Goal: Task Accomplishment & Management: Use online tool/utility

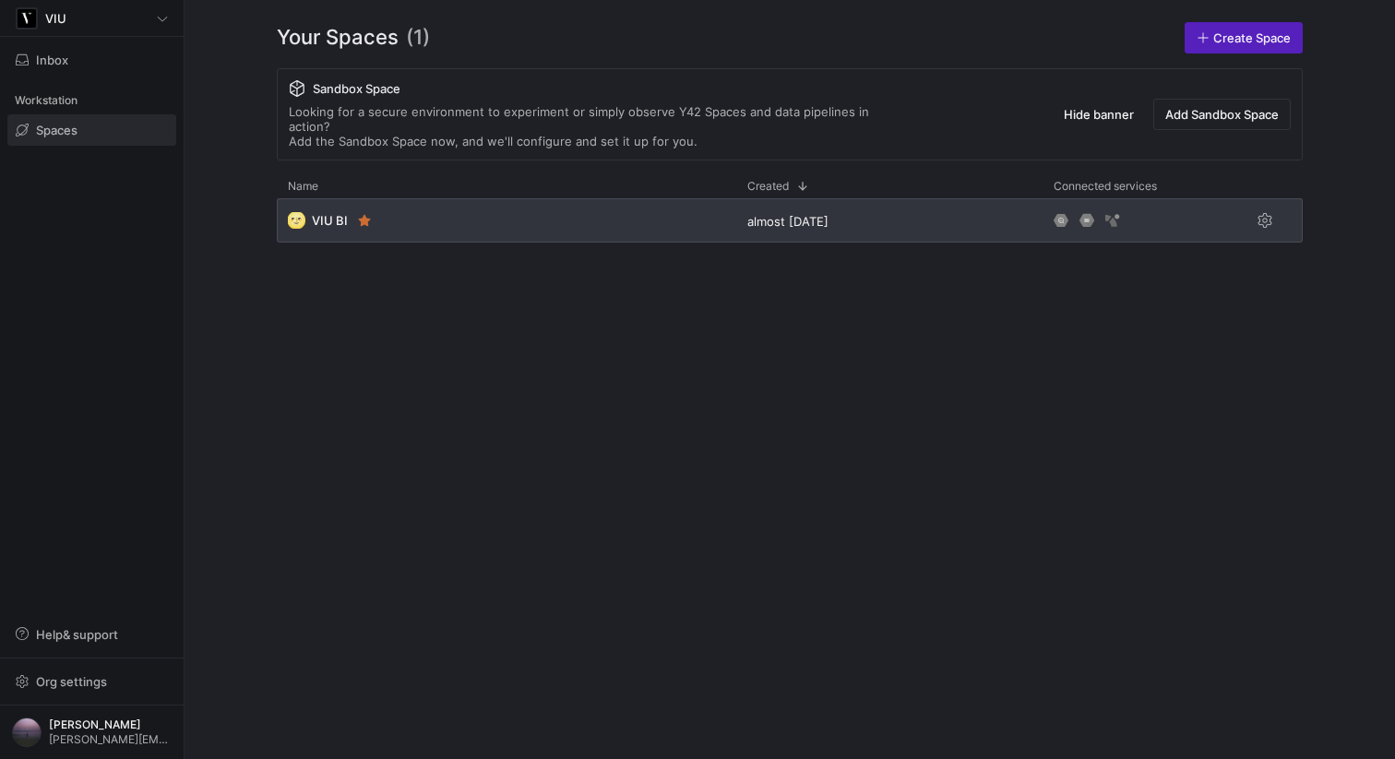
click at [670, 206] on div "🌝 VIU BI" at bounding box center [506, 220] width 459 height 44
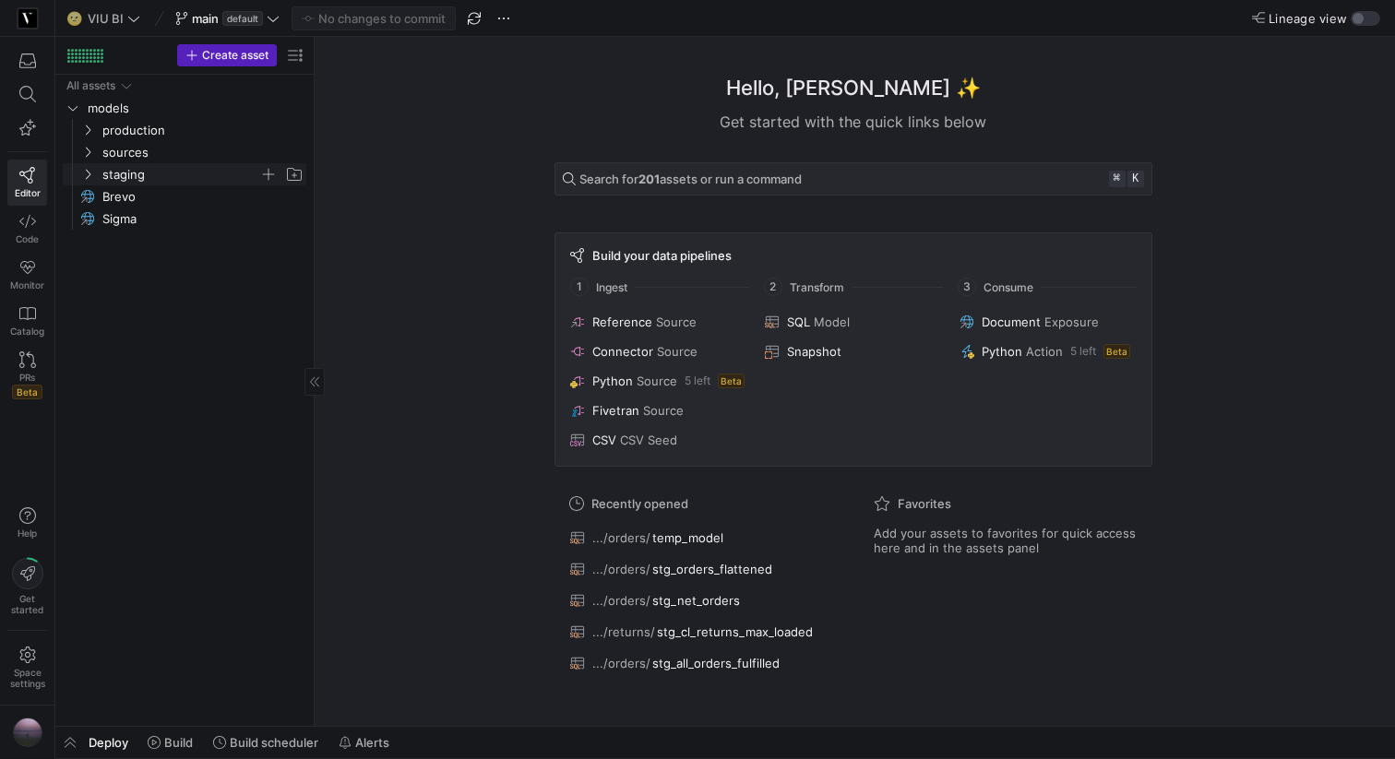
click at [81, 173] on icon "Press SPACE to select this row." at bounding box center [87, 174] width 13 height 11
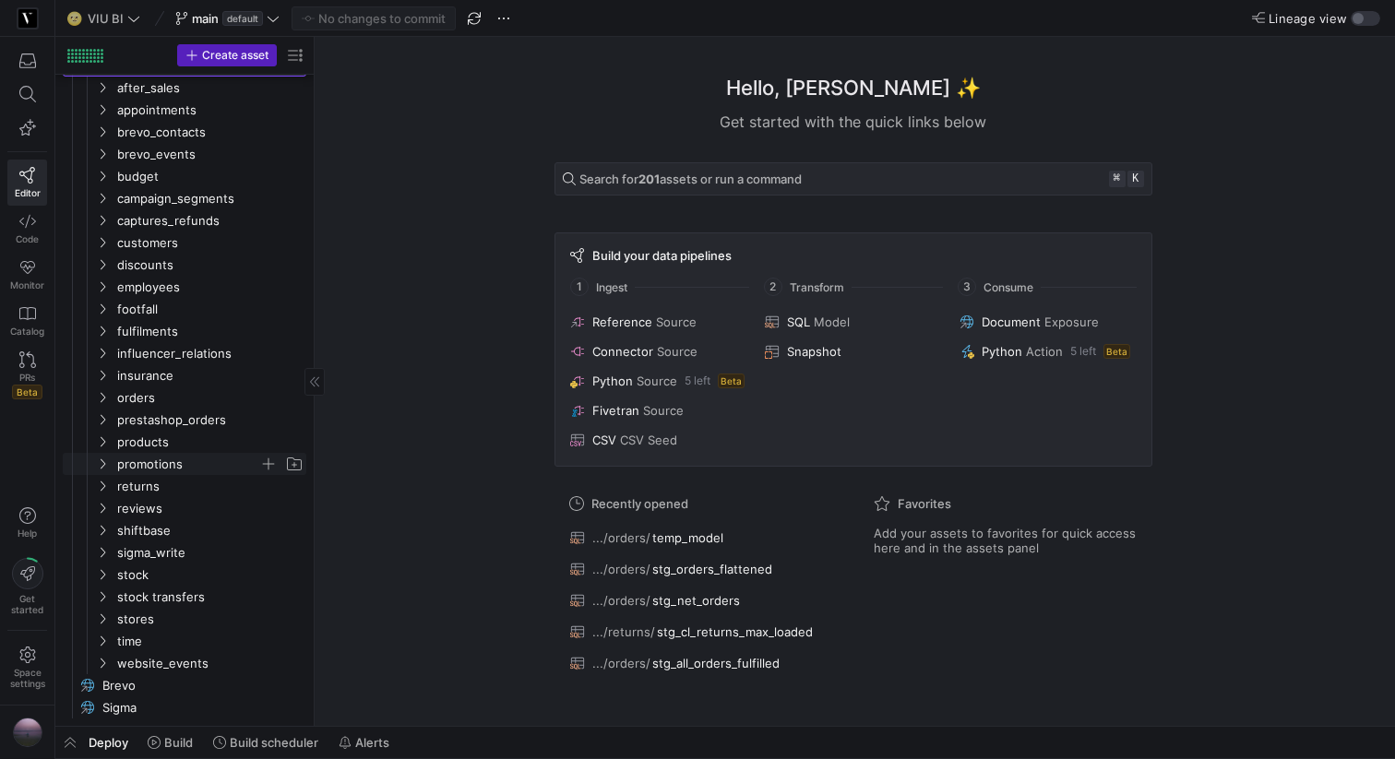
scroll to position [107, 0]
click at [101, 392] on y42-icon "Press SPACE to select this row." at bounding box center [102, 399] width 15 height 15
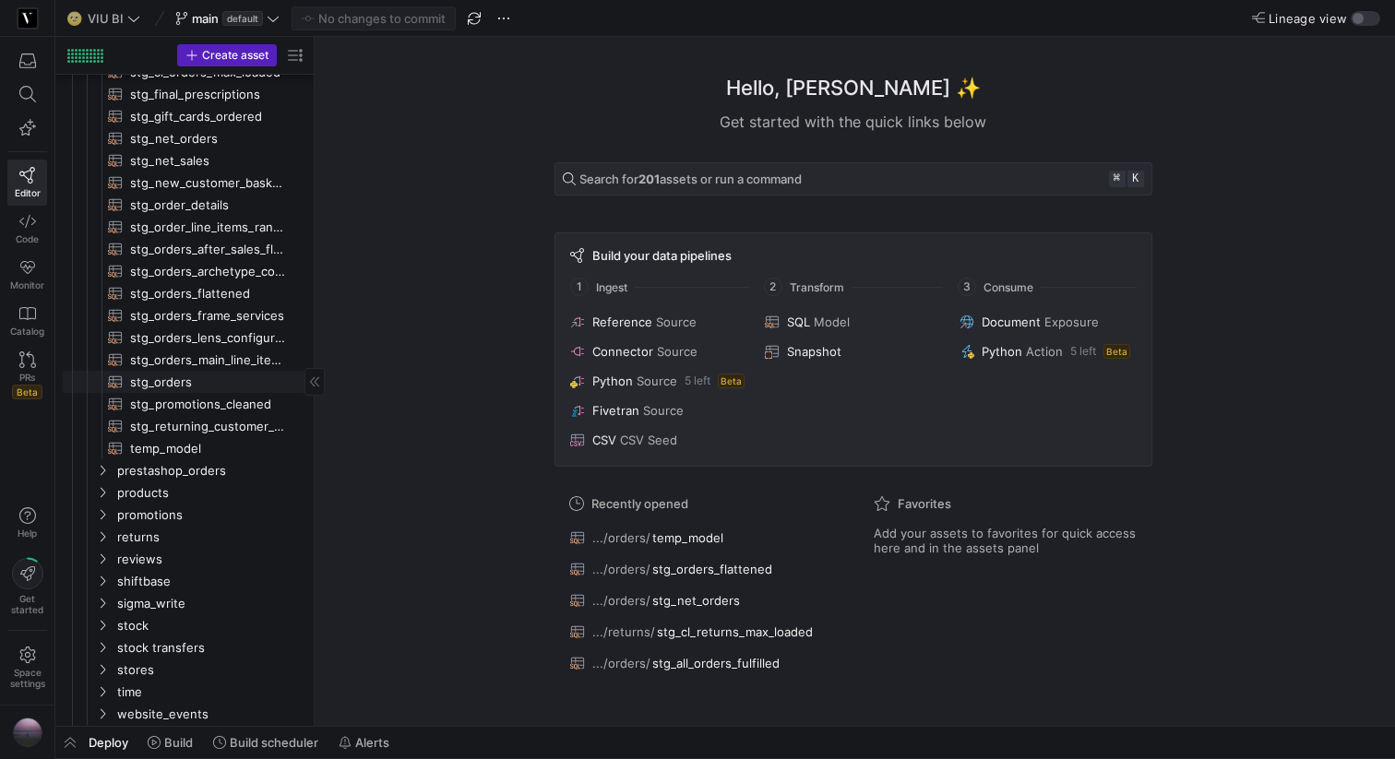
scroll to position [522, 0]
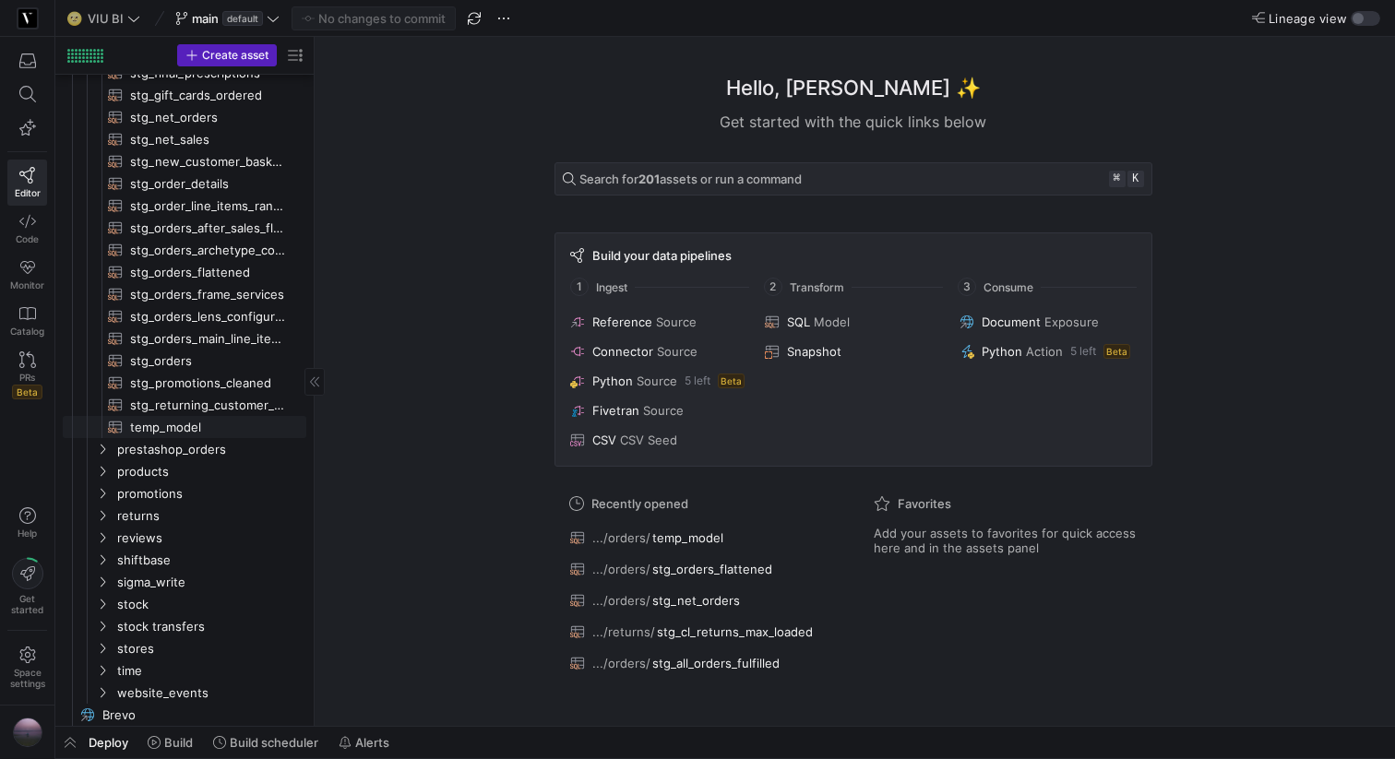
click at [161, 429] on span "temp_model​​​​​​​​​​" at bounding box center [207, 427] width 155 height 21
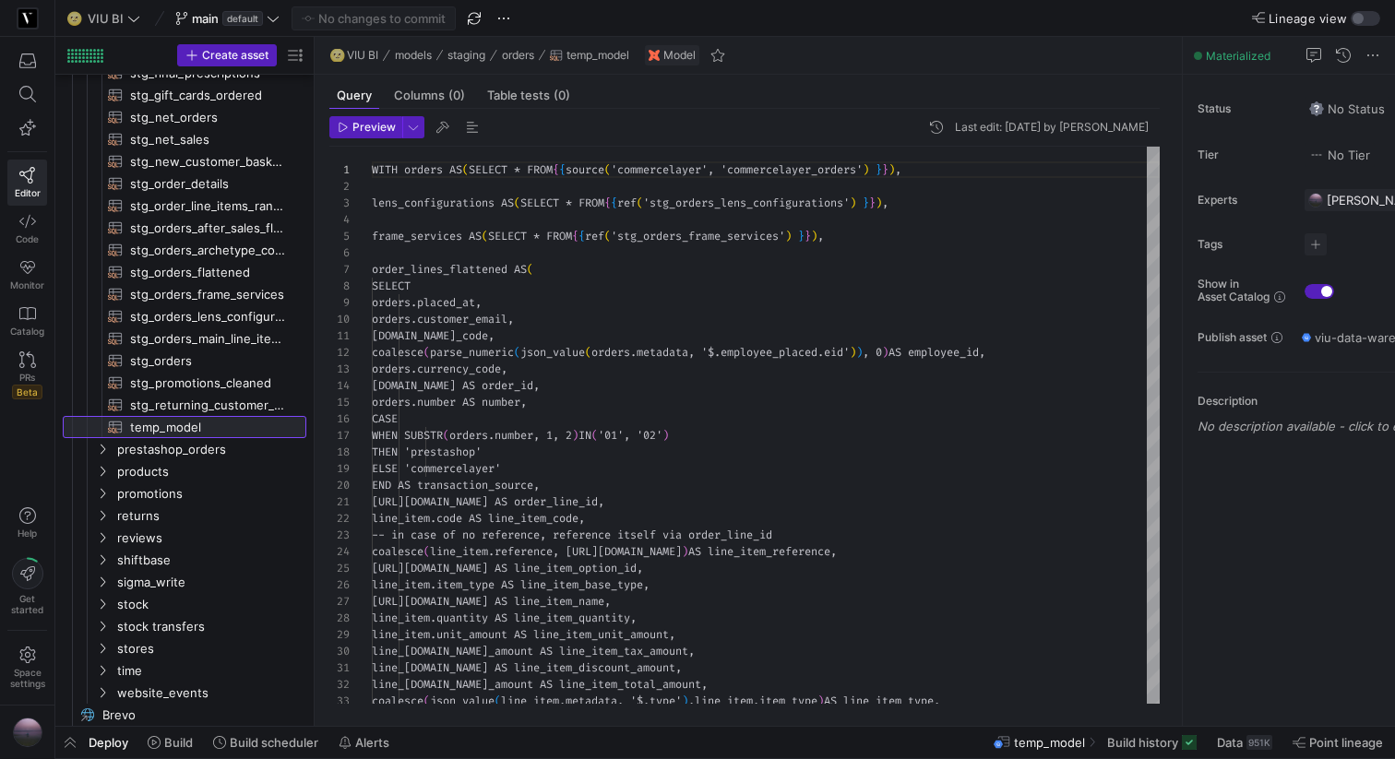
scroll to position [166, 0]
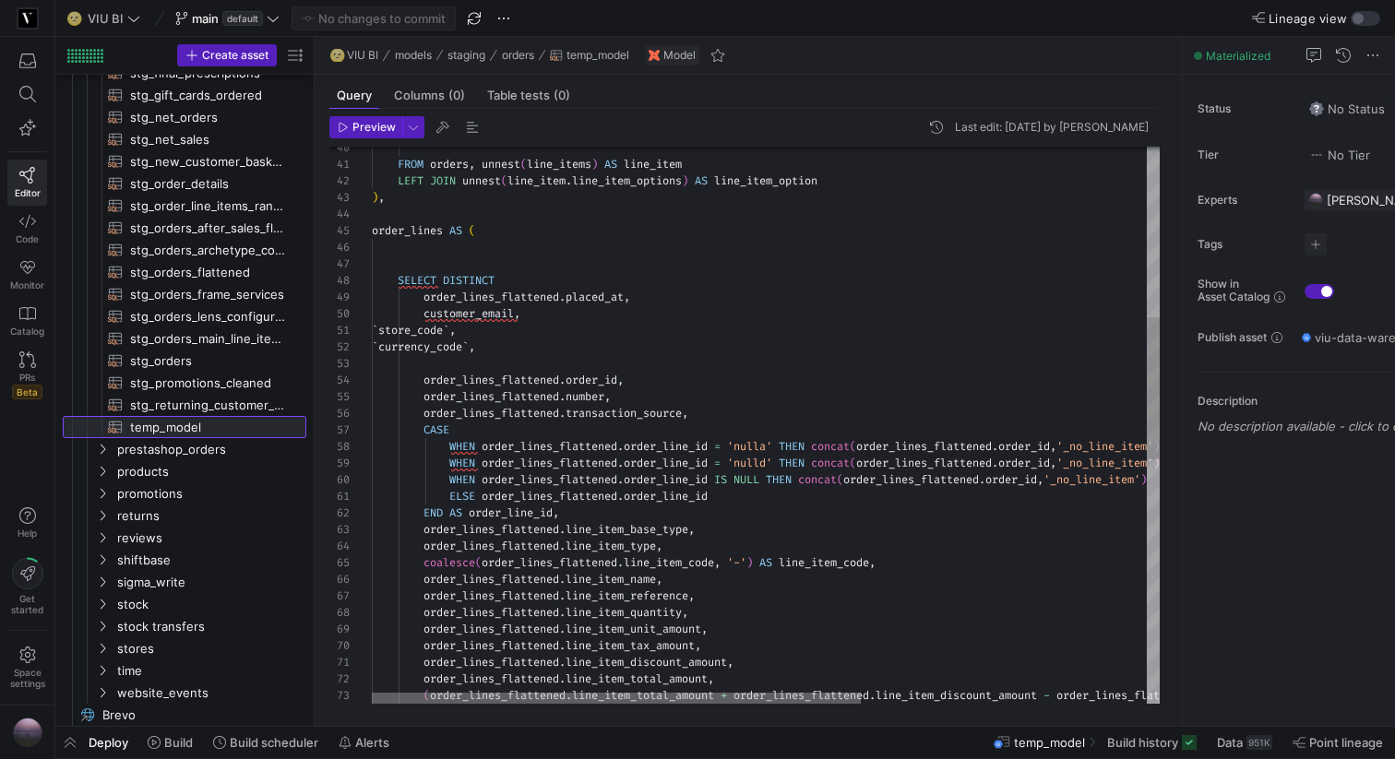
click at [431, 697] on div at bounding box center [616, 698] width 489 height 11
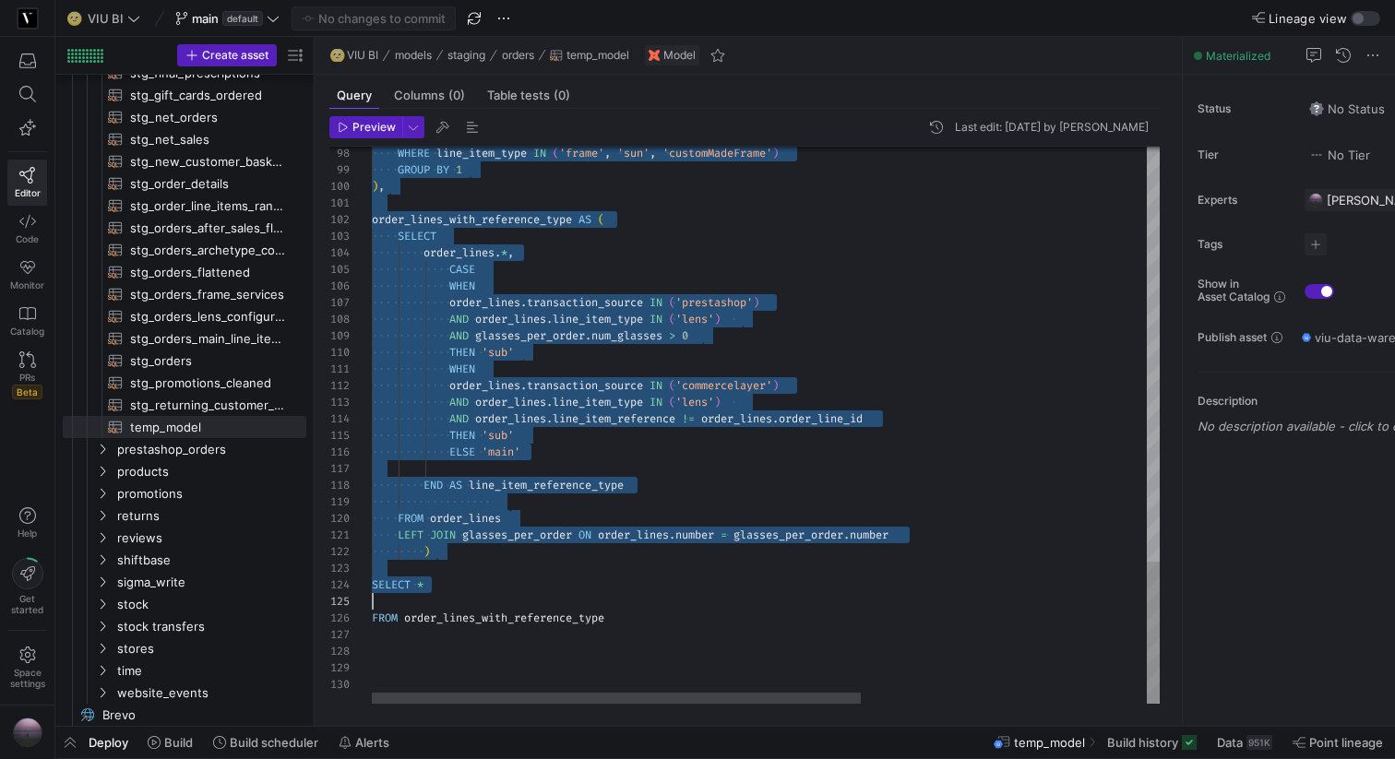
scroll to position [133, 0]
drag, startPoint x: 380, startPoint y: 265, endPoint x: 630, endPoint y: 622, distance: 435.9
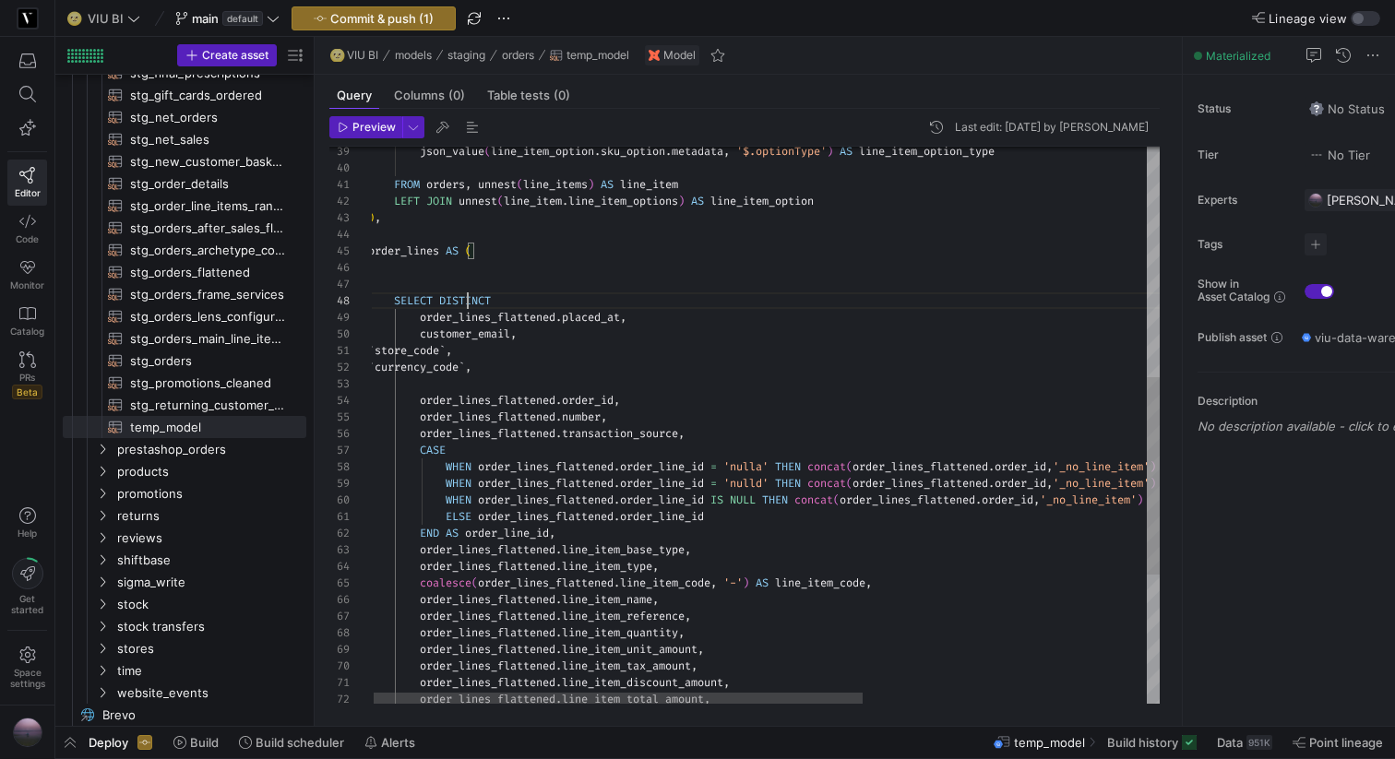
click at [466, 296] on div "ELSE order_lines_flattened . order_line_id END AS order_line_id , order_lines_f…" at bounding box center [991, 282] width 1247 height 1570
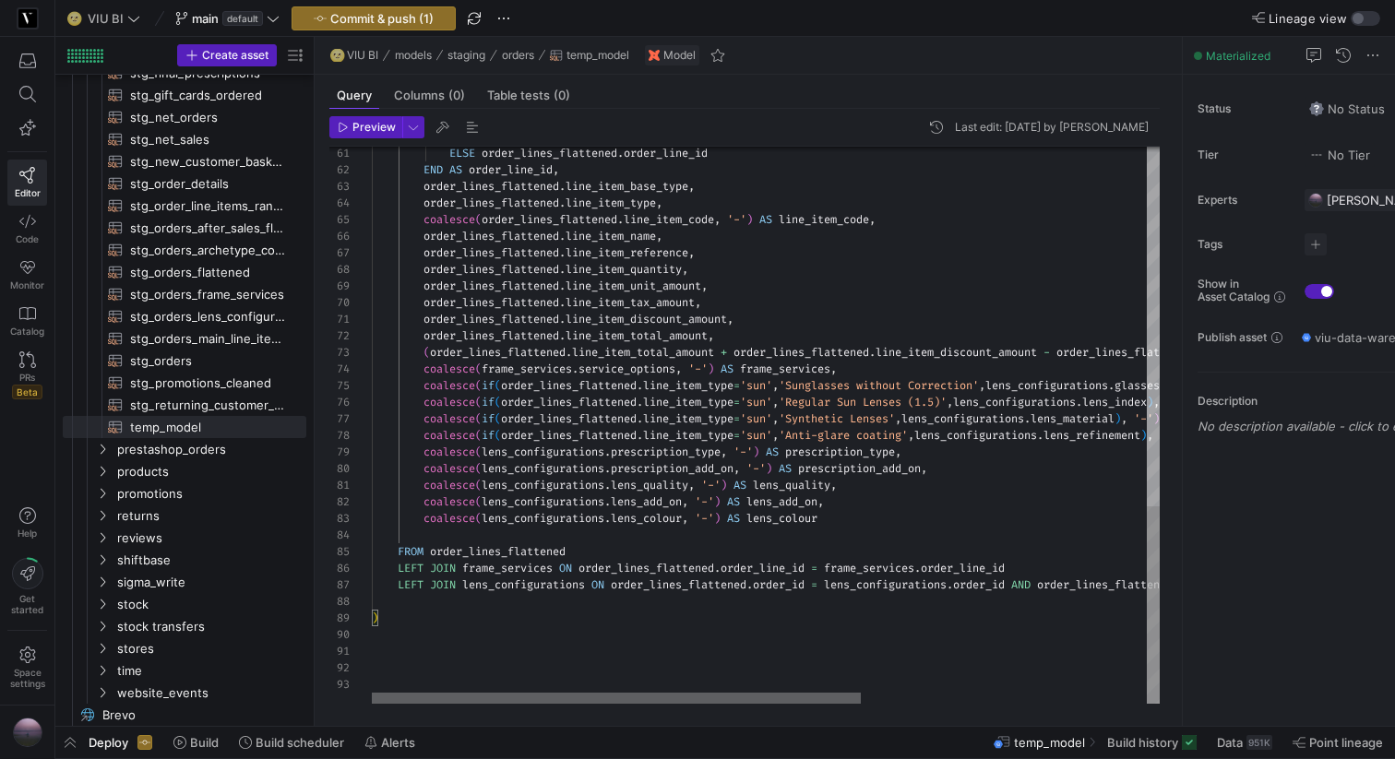
click at [400, 693] on div at bounding box center [616, 698] width 489 height 11
click at [438, 693] on div at bounding box center [616, 698] width 489 height 11
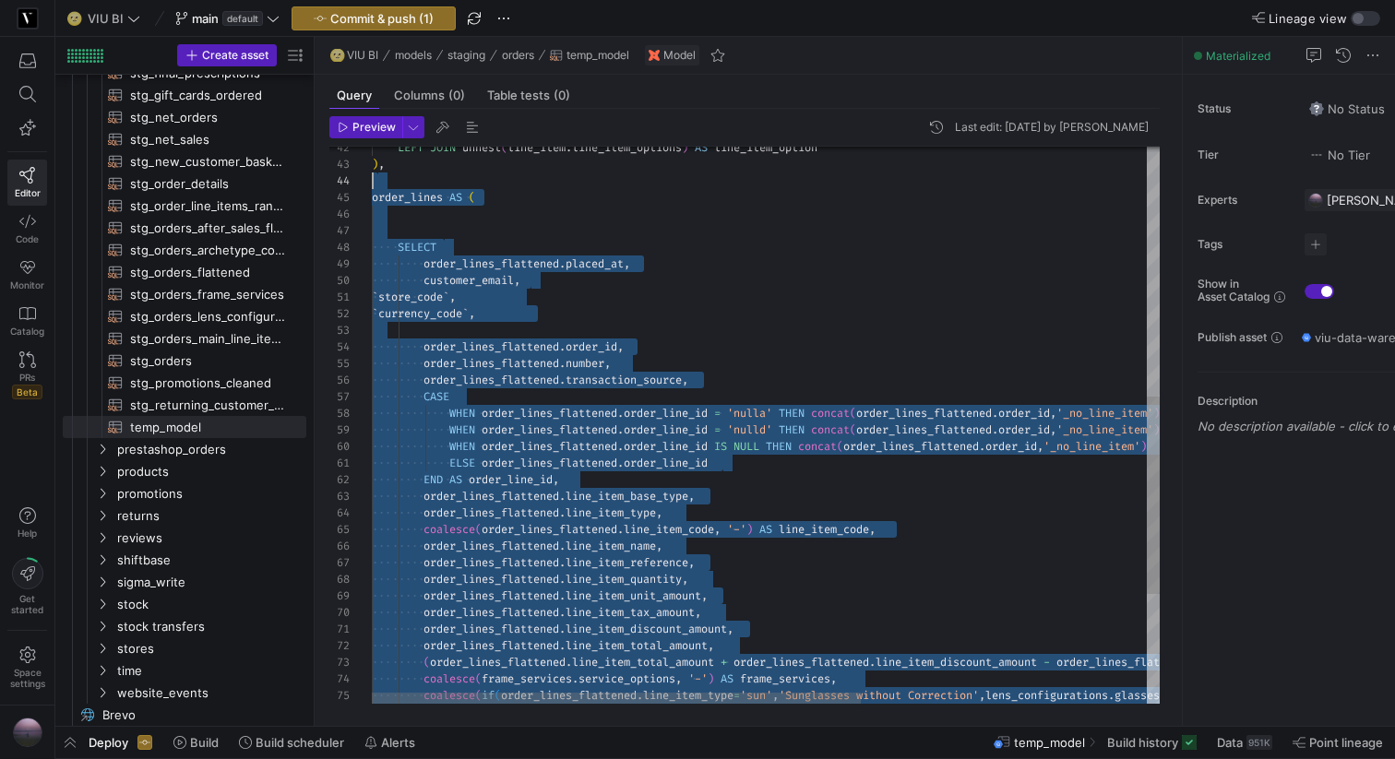
scroll to position [33, 6]
drag, startPoint x: 431, startPoint y: 626, endPoint x: 379, endPoint y: 172, distance: 456.9
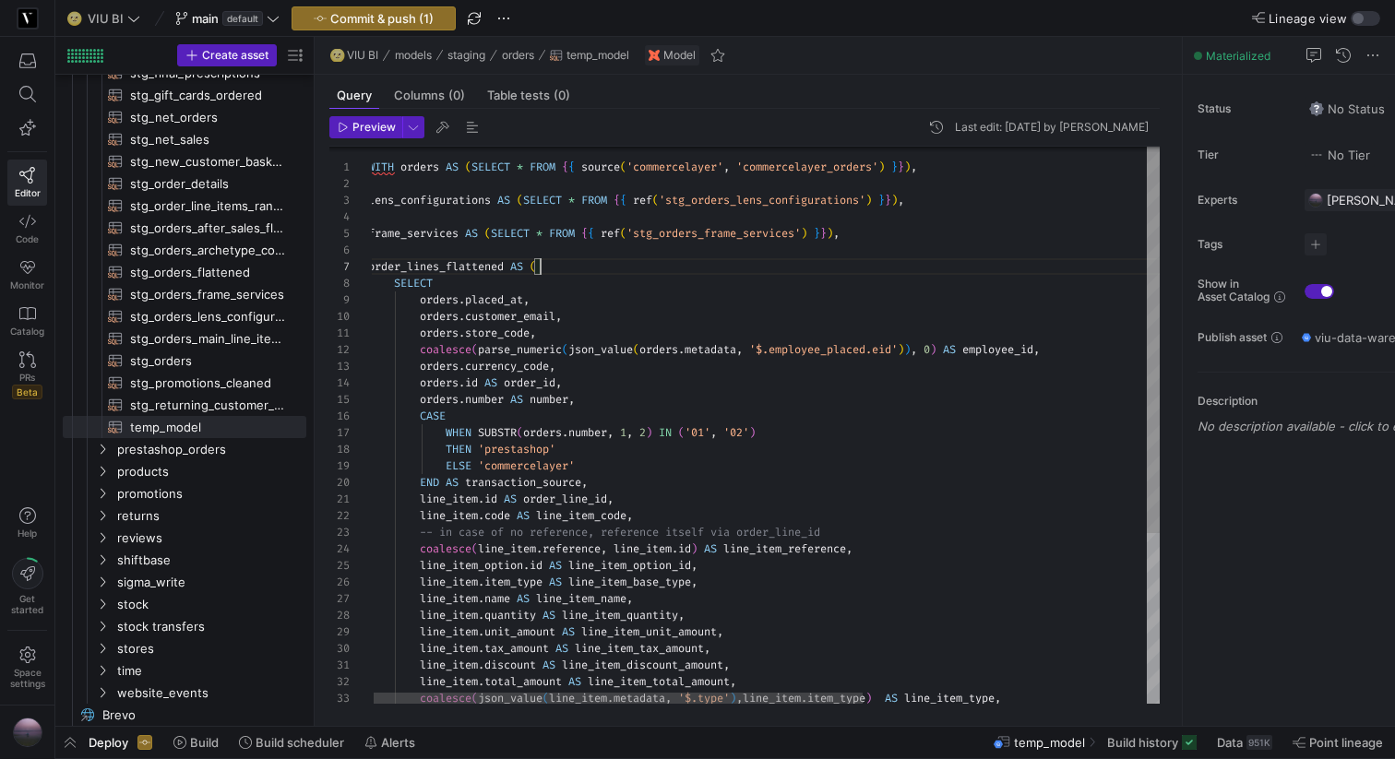
scroll to position [100, 173]
click at [567, 265] on div "orders . number AS number , CASE WHEN SUBSTR ( orders . number , 1 , 2 ) IN ( '…" at bounding box center [991, 547] width 1247 height 806
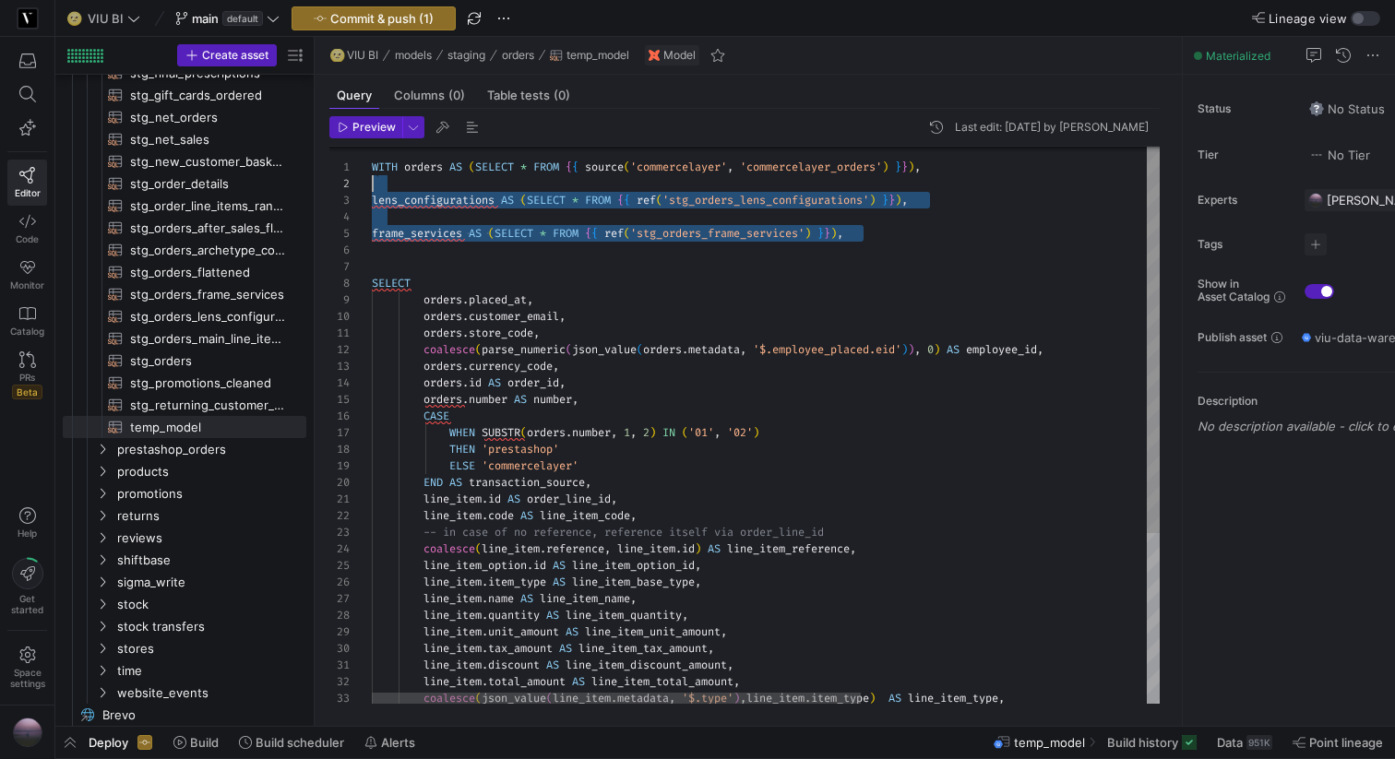
drag, startPoint x: 976, startPoint y: 246, endPoint x: 287, endPoint y: 190, distance: 691.5
click at [372, 190] on div "orders . number AS number , CASE WHEN SUBSTR ( orders . number , 1 , 2 ) IN ( '…" at bounding box center [995, 547] width 1247 height 806
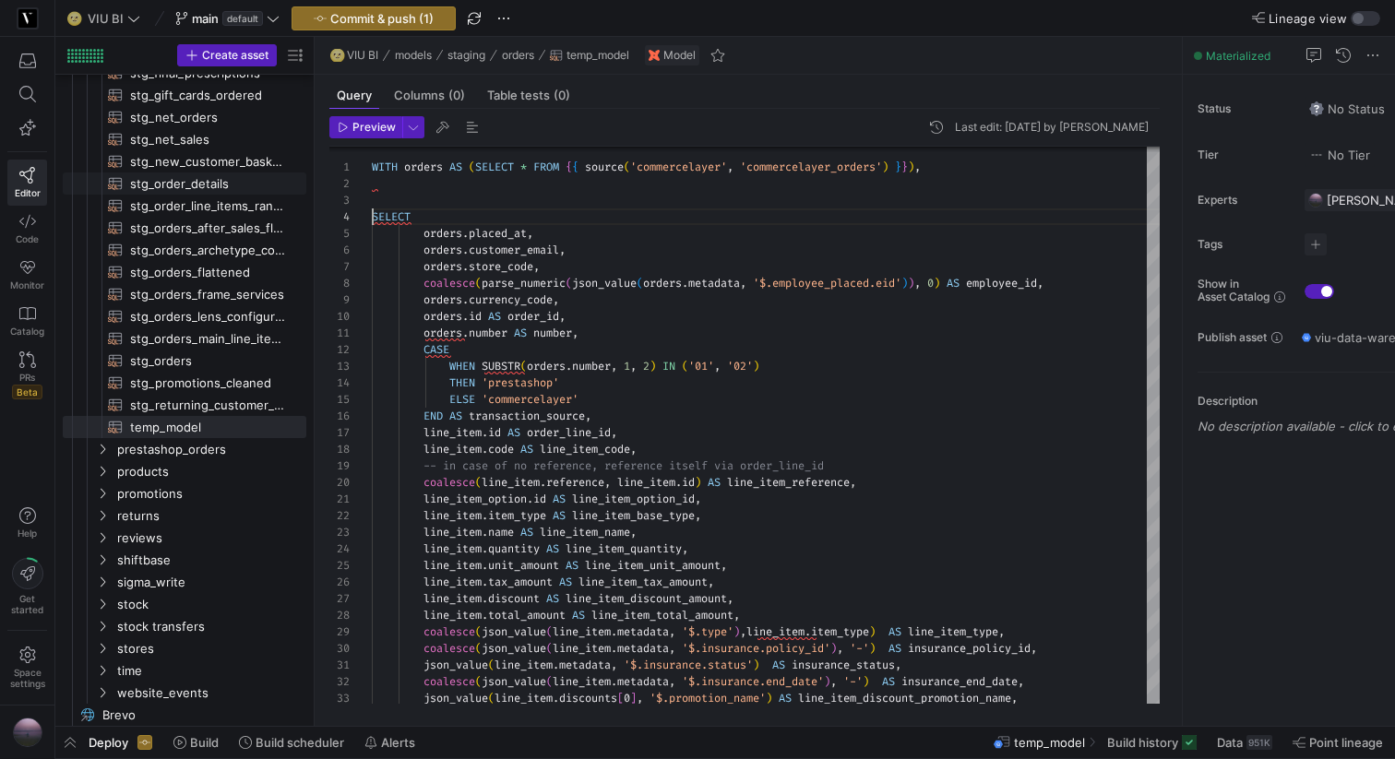
scroll to position [33, 0]
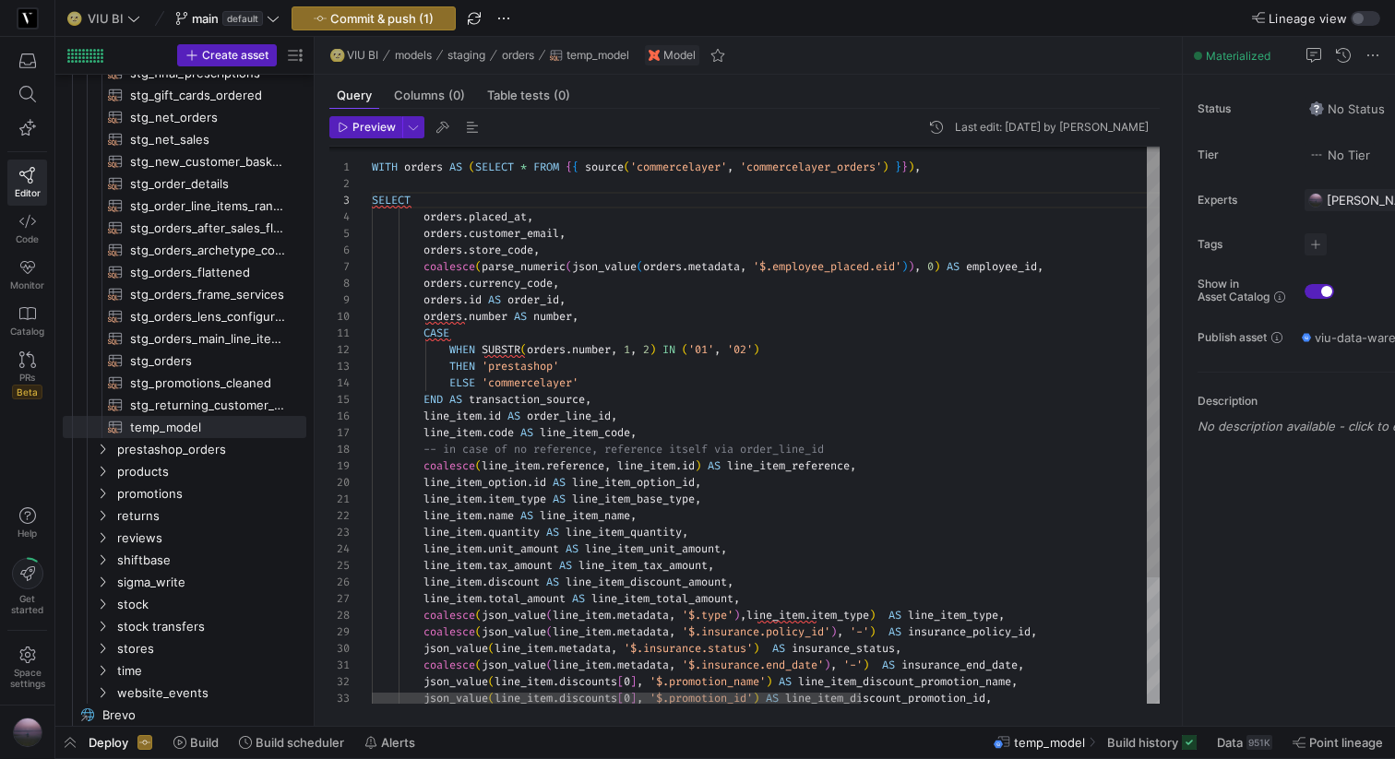
click at [418, 213] on div "orders . number AS number , CASE WHEN SUBSTR ( orders . number , 1 , 2 ) IN ( '…" at bounding box center [995, 505] width 1247 height 723
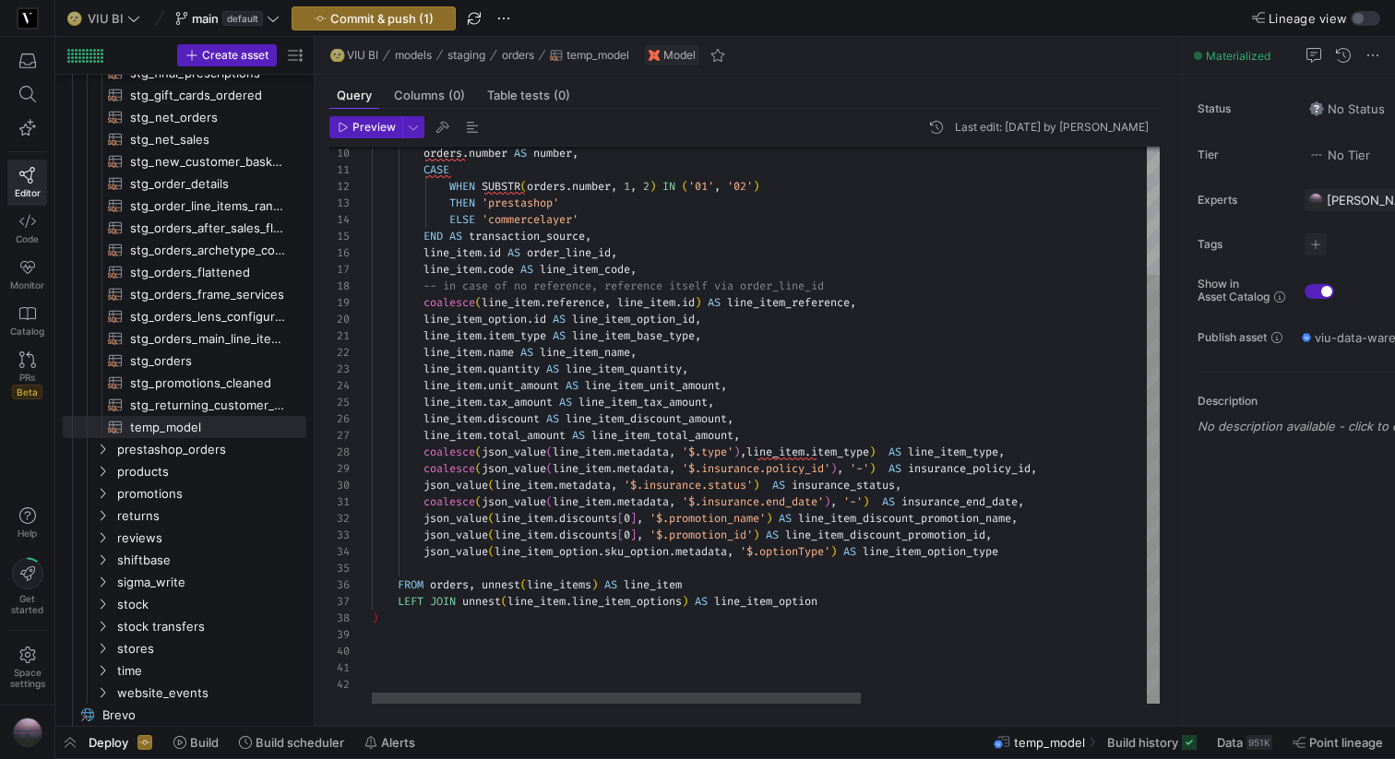
click at [428, 614] on div "orders . number AS number , CASE WHEN SUBSTR ( orders . number , 1 , 2 ) IN ( '…" at bounding box center [995, 342] width 1247 height 723
click at [372, 118] on span "button" at bounding box center [365, 127] width 71 height 20
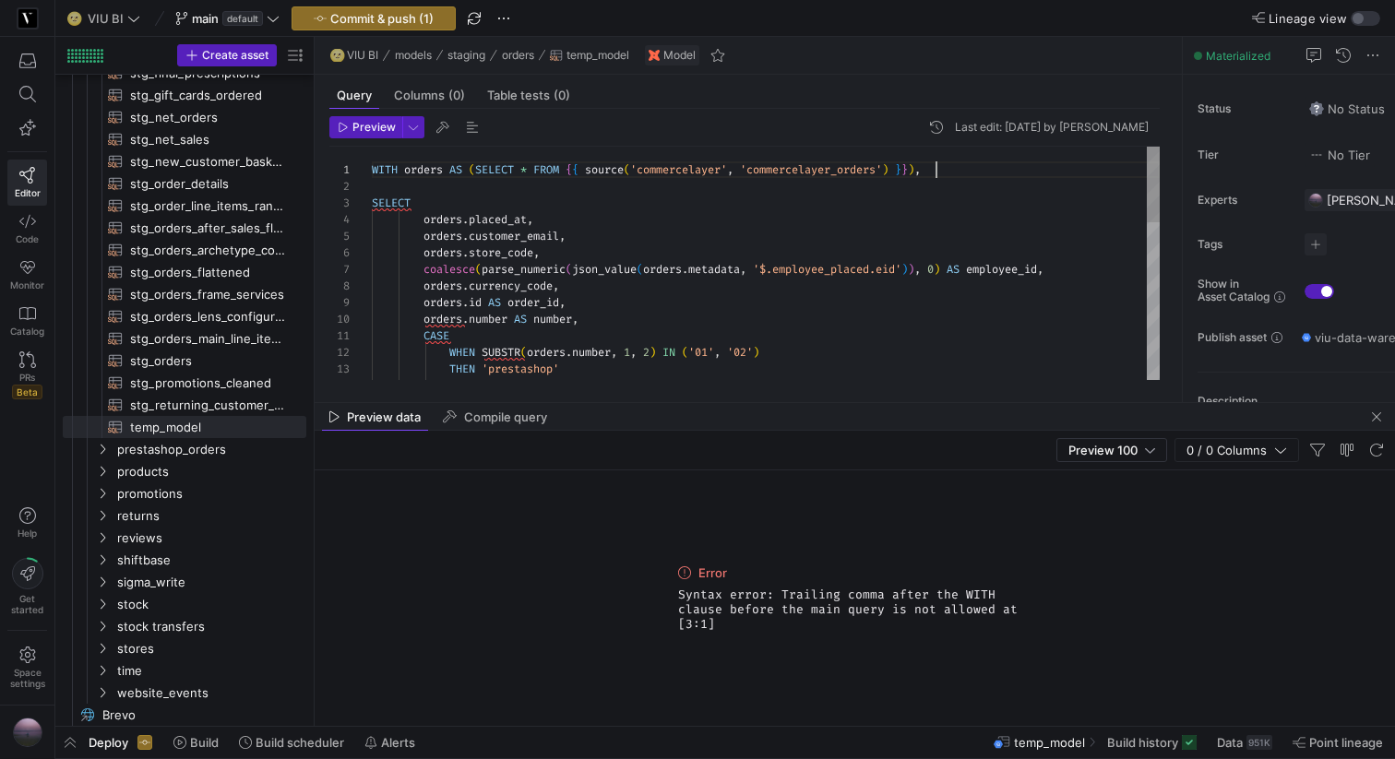
click at [939, 165] on div "orders . number AS number , CASE WHEN SUBSTR ( orders . number , 1 , 2 ) IN ( '…" at bounding box center [766, 503] width 788 height 712
type textarea "WITH orders AS (SELECT * FROM {{ source('commercelayer', 'commercelayer_orders'…"
click at [364, 129] on span "Preview" at bounding box center [373, 127] width 43 height 13
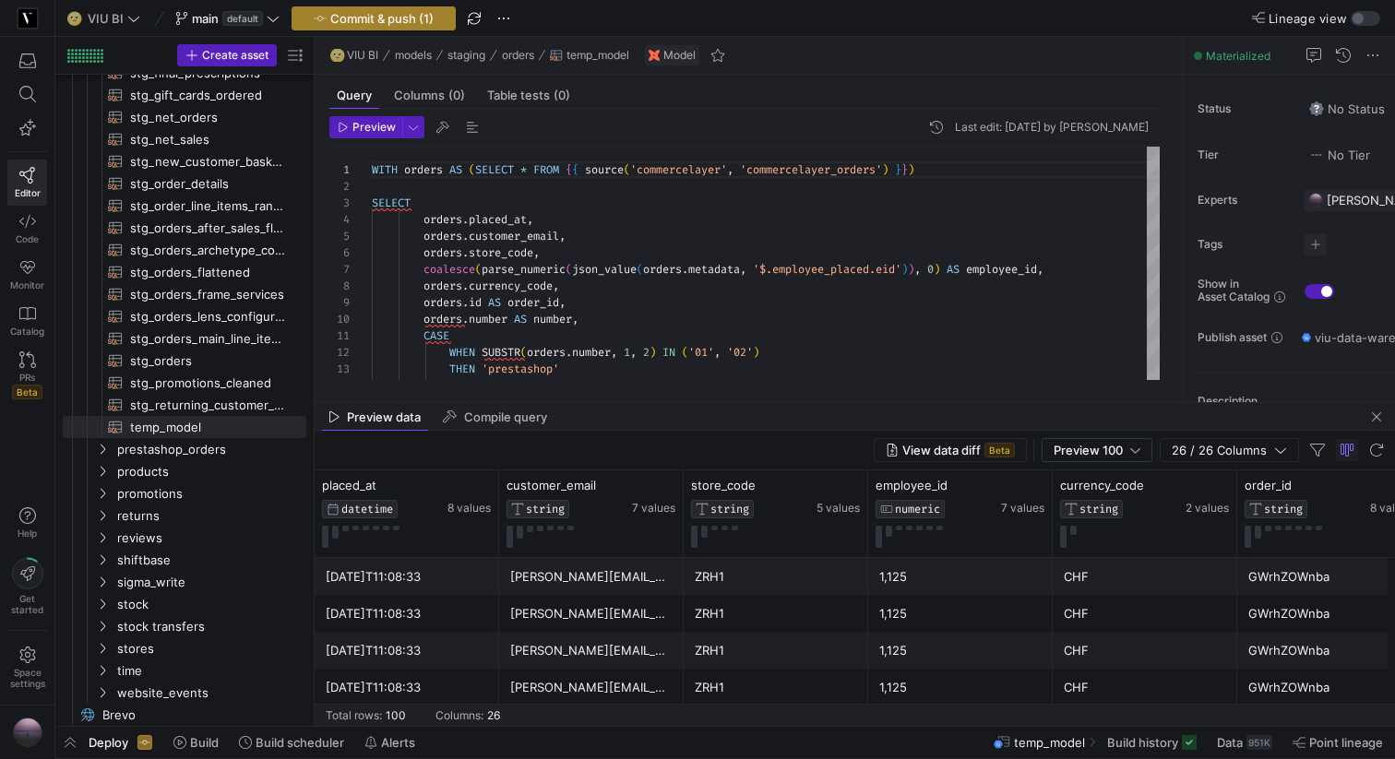
click at [400, 24] on span "Commit & push (1)" at bounding box center [381, 18] width 103 height 15
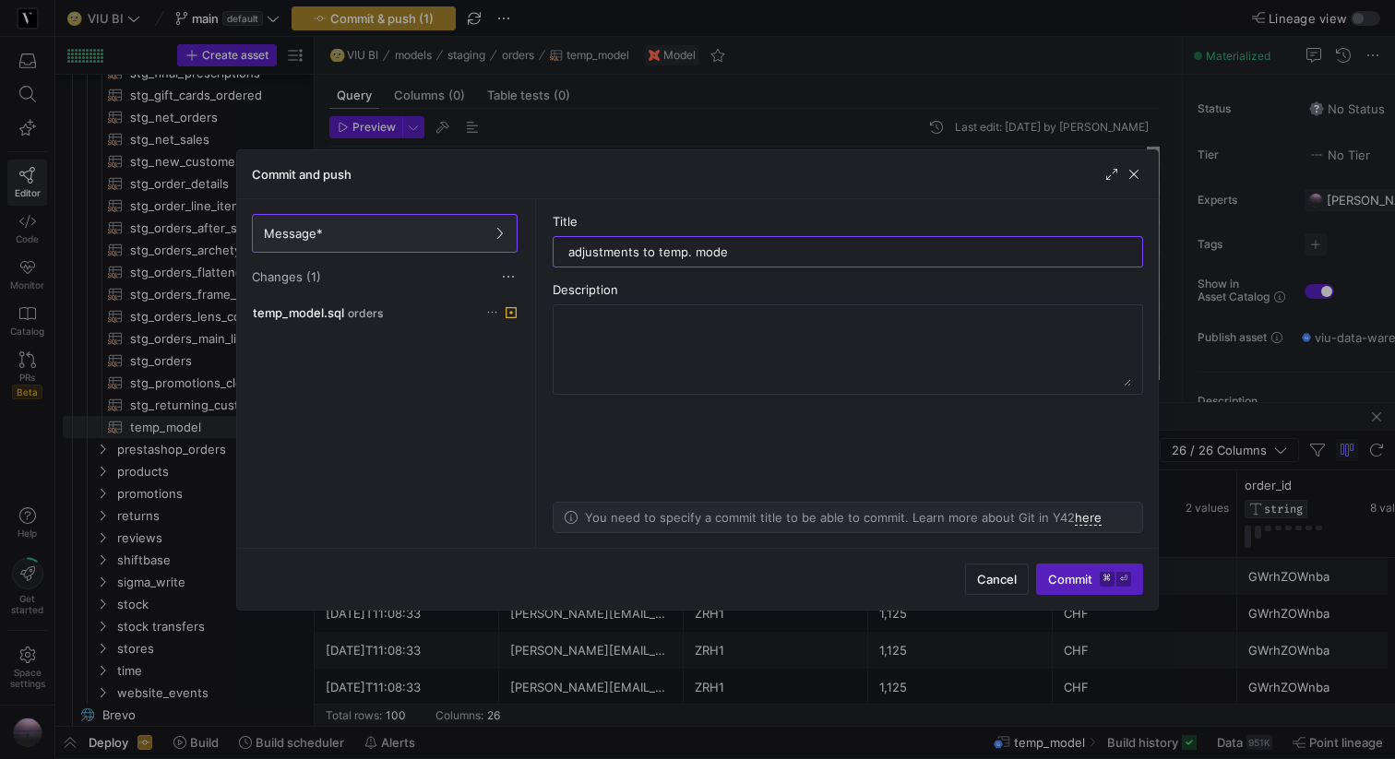
type input "adjustments to temp. model"
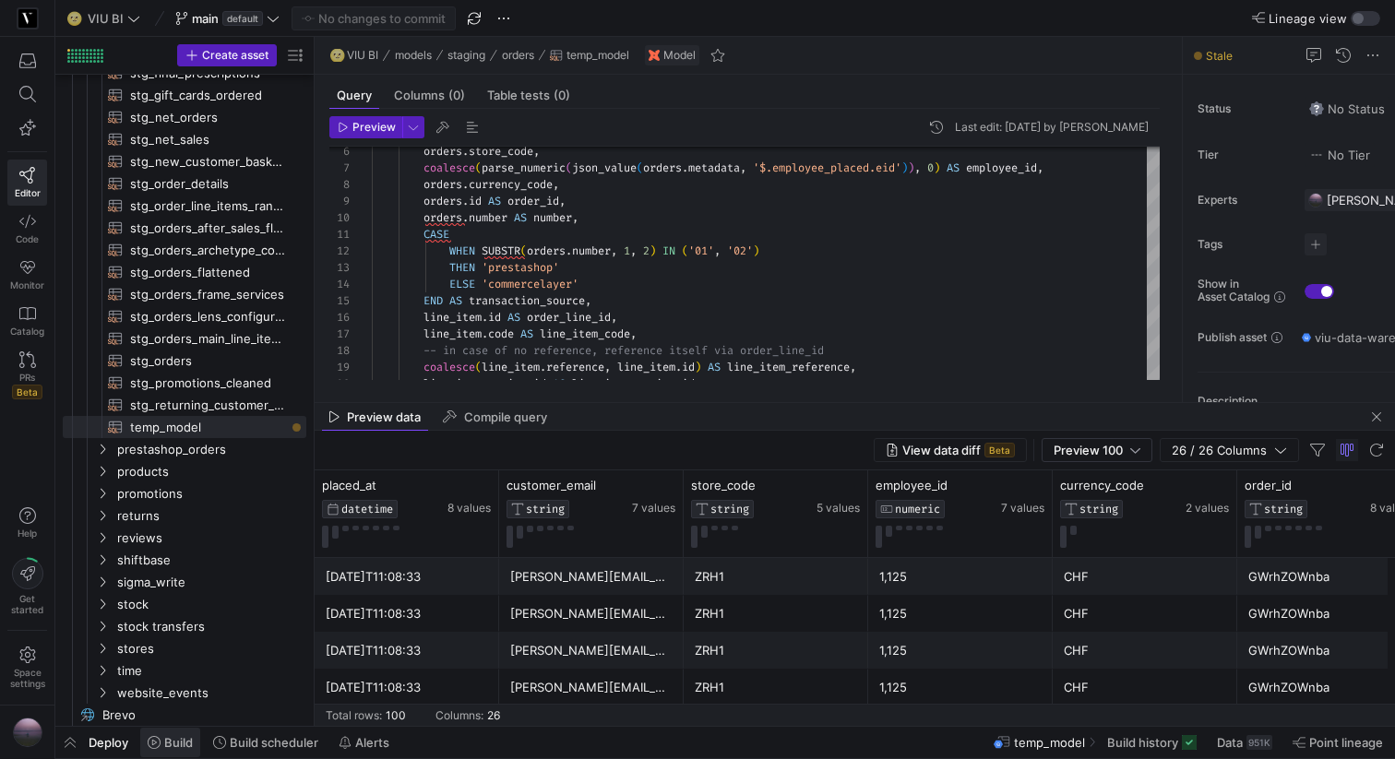
click at [164, 742] on span "Build" at bounding box center [178, 742] width 29 height 15
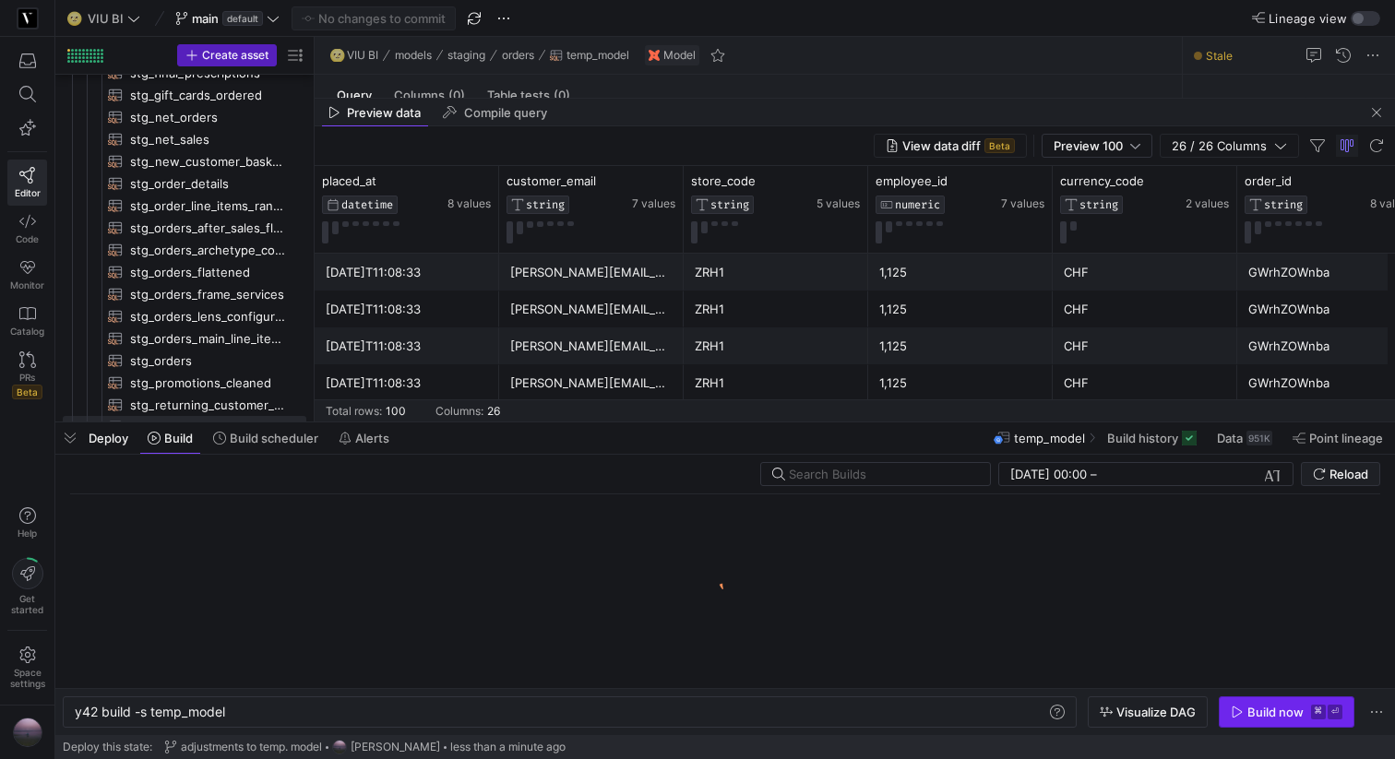
scroll to position [0, 150]
click at [1289, 707] on div "Build now" at bounding box center [1275, 712] width 56 height 15
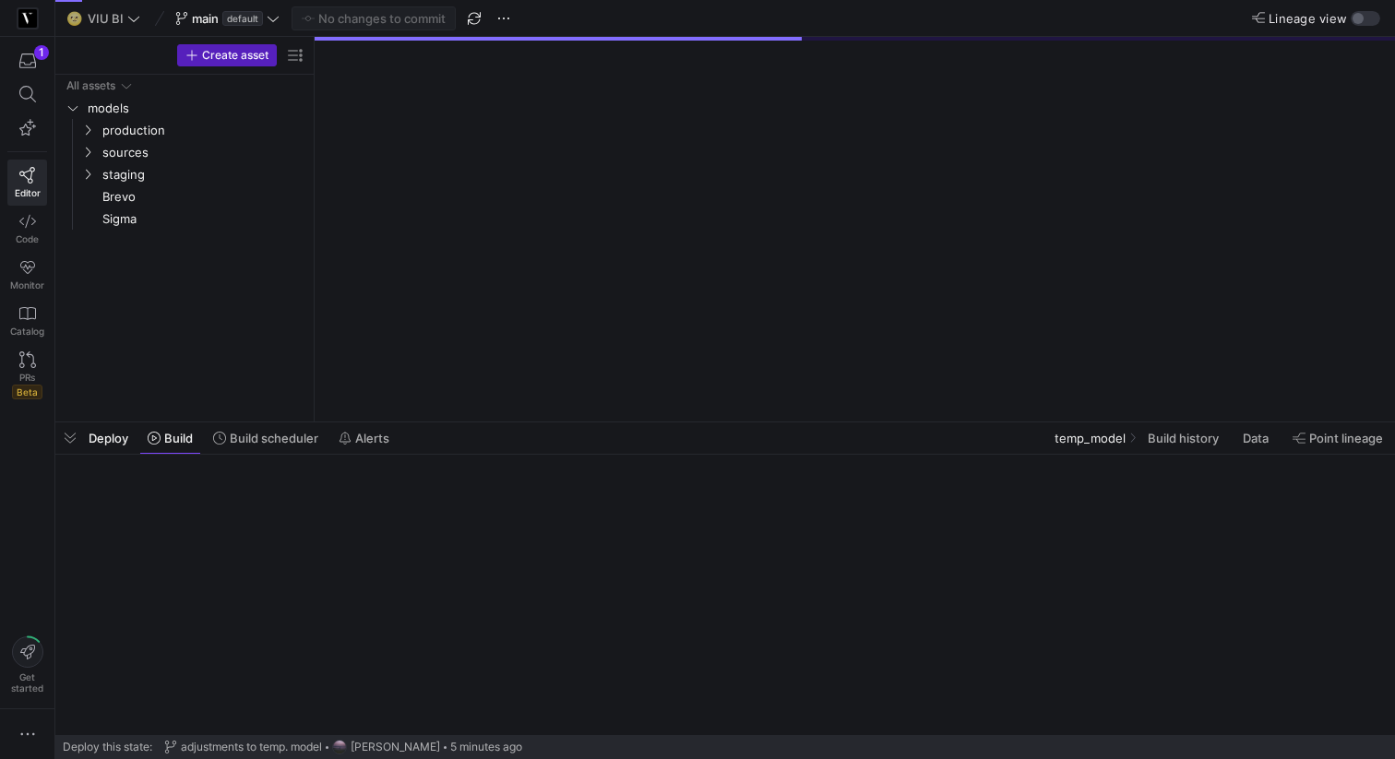
scroll to position [539, 0]
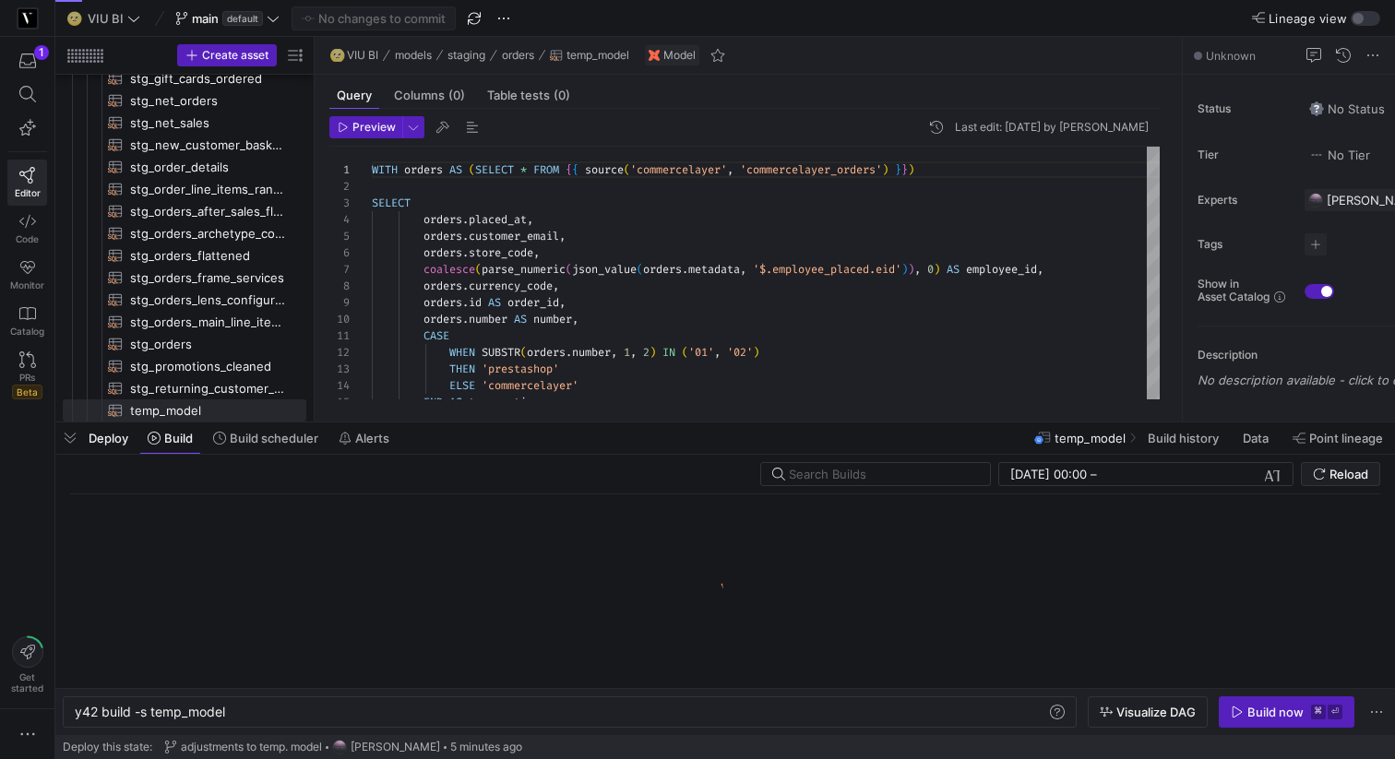
scroll to position [0, 150]
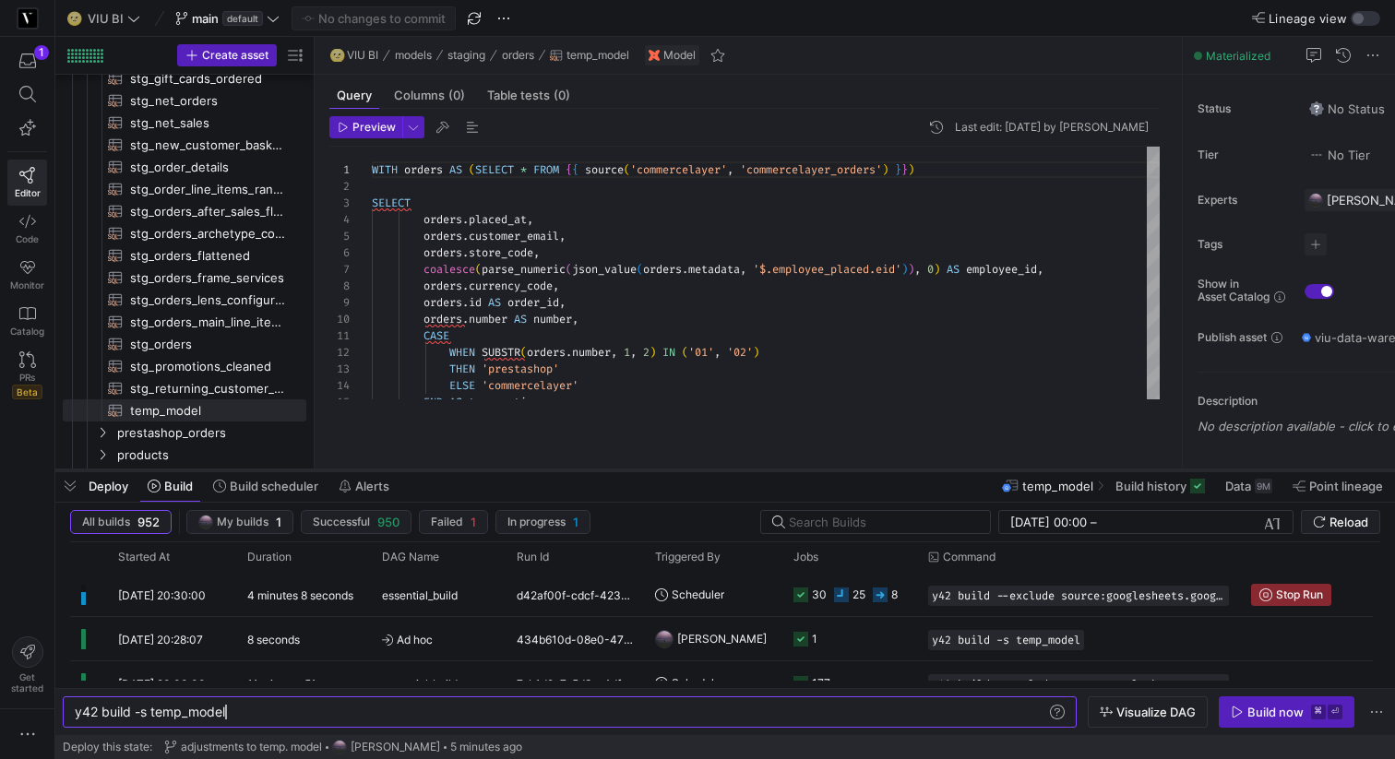
drag, startPoint x: 579, startPoint y: 423, endPoint x: 571, endPoint y: 497, distance: 75.2
click at [572, 474] on div at bounding box center [725, 470] width 1340 height 7
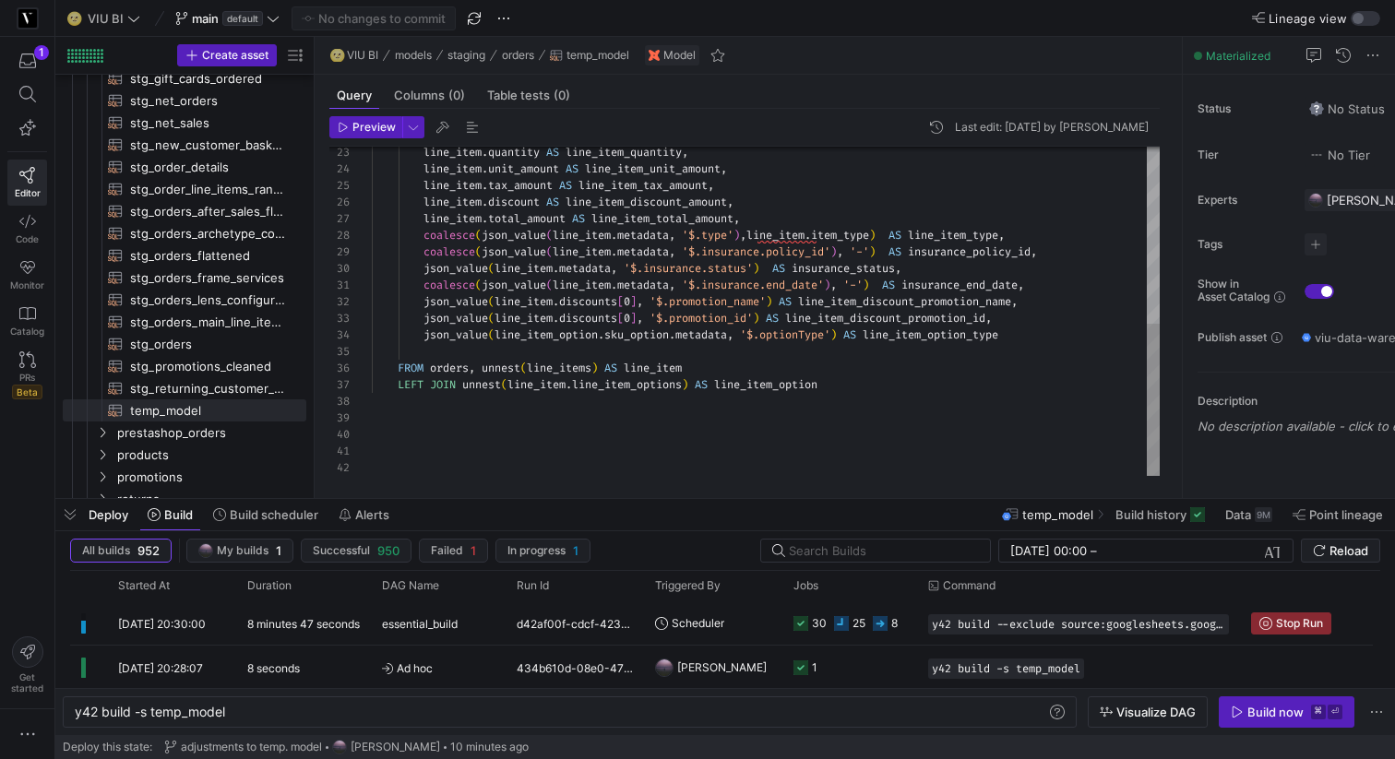
click at [1058, 334] on div "line_item . quantity AS line_item_quantity , line_item . unit_amount AS line_it…" at bounding box center [766, 120] width 788 height 712
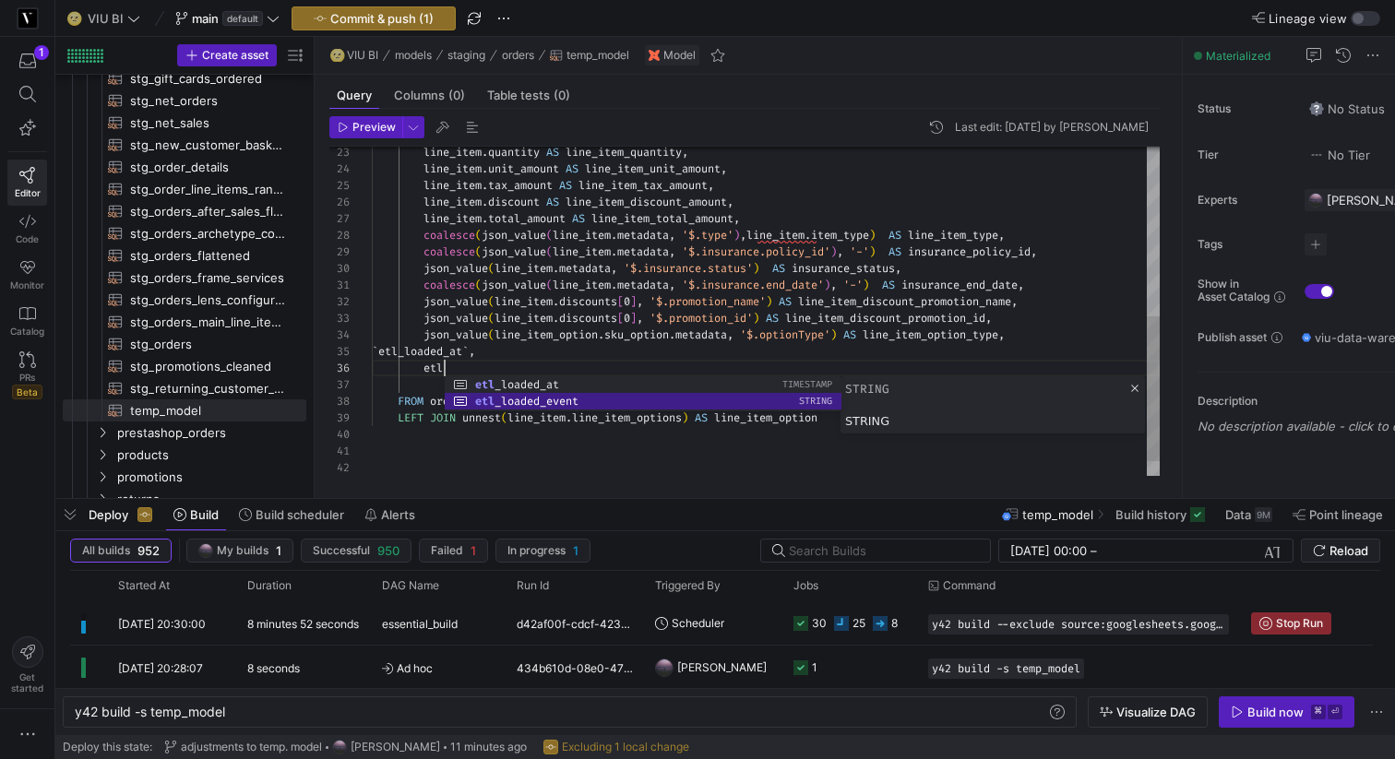
scroll to position [83, 173]
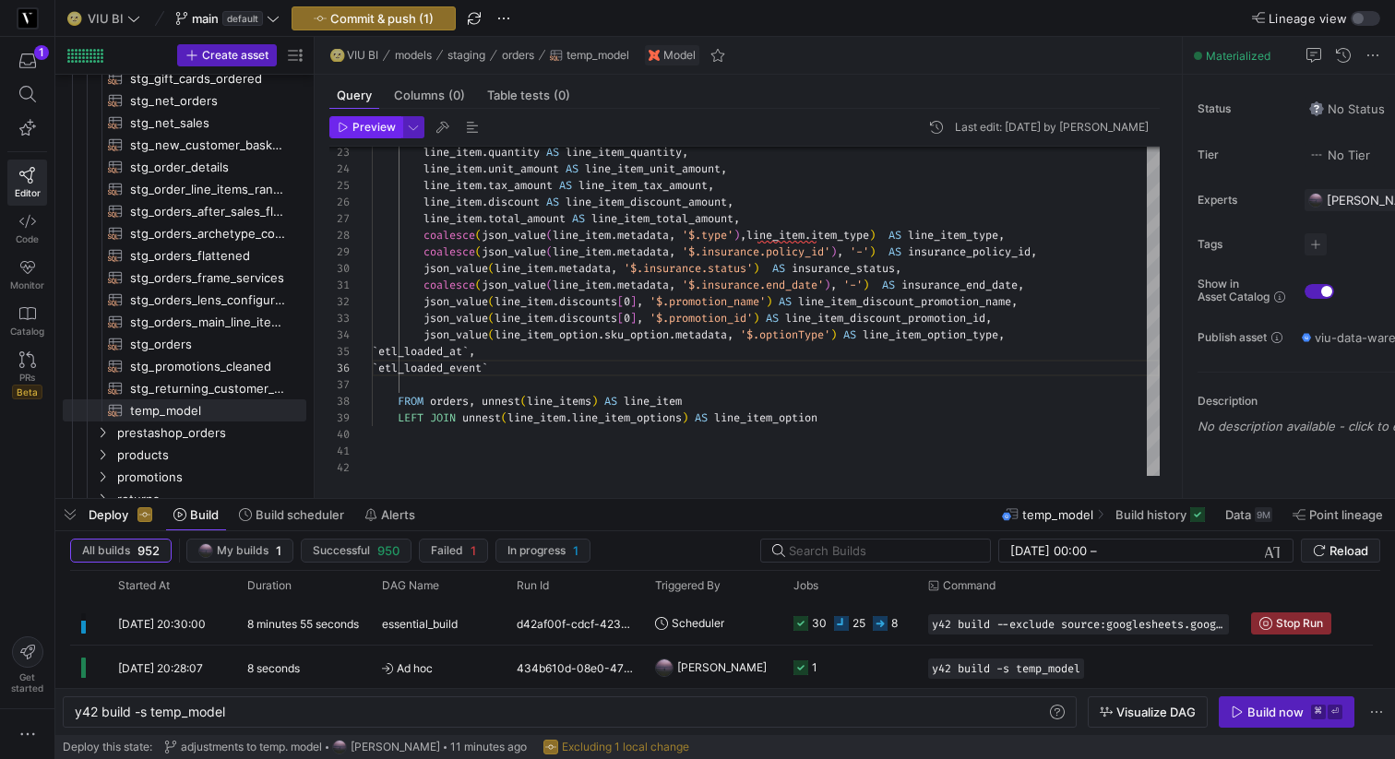
type textarea "coalesce(json_value(line_item.metadata, '$.insurance.end_date'), '-') AS insura…"
click at [376, 123] on span "Preview" at bounding box center [373, 127] width 43 height 13
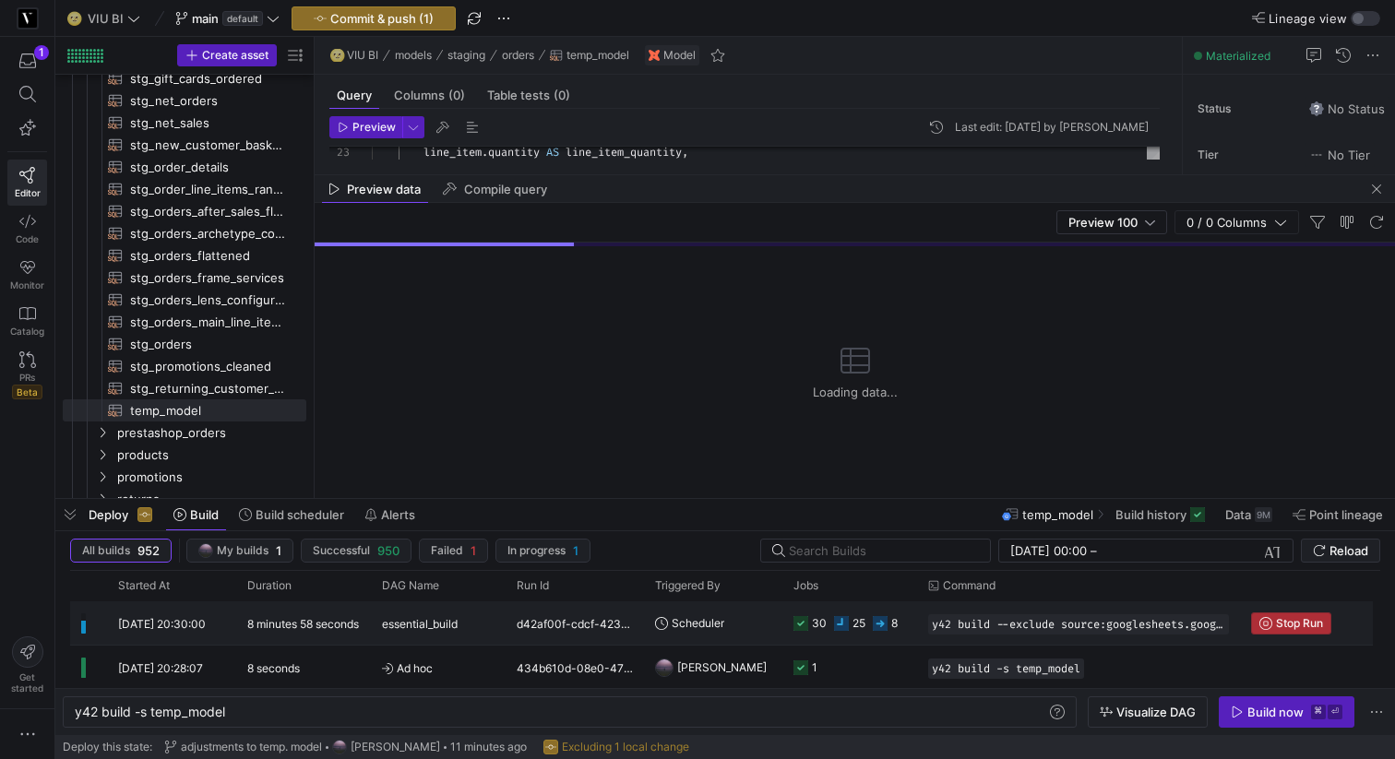
click at [1295, 628] on span "Stop Run" at bounding box center [1299, 623] width 47 height 13
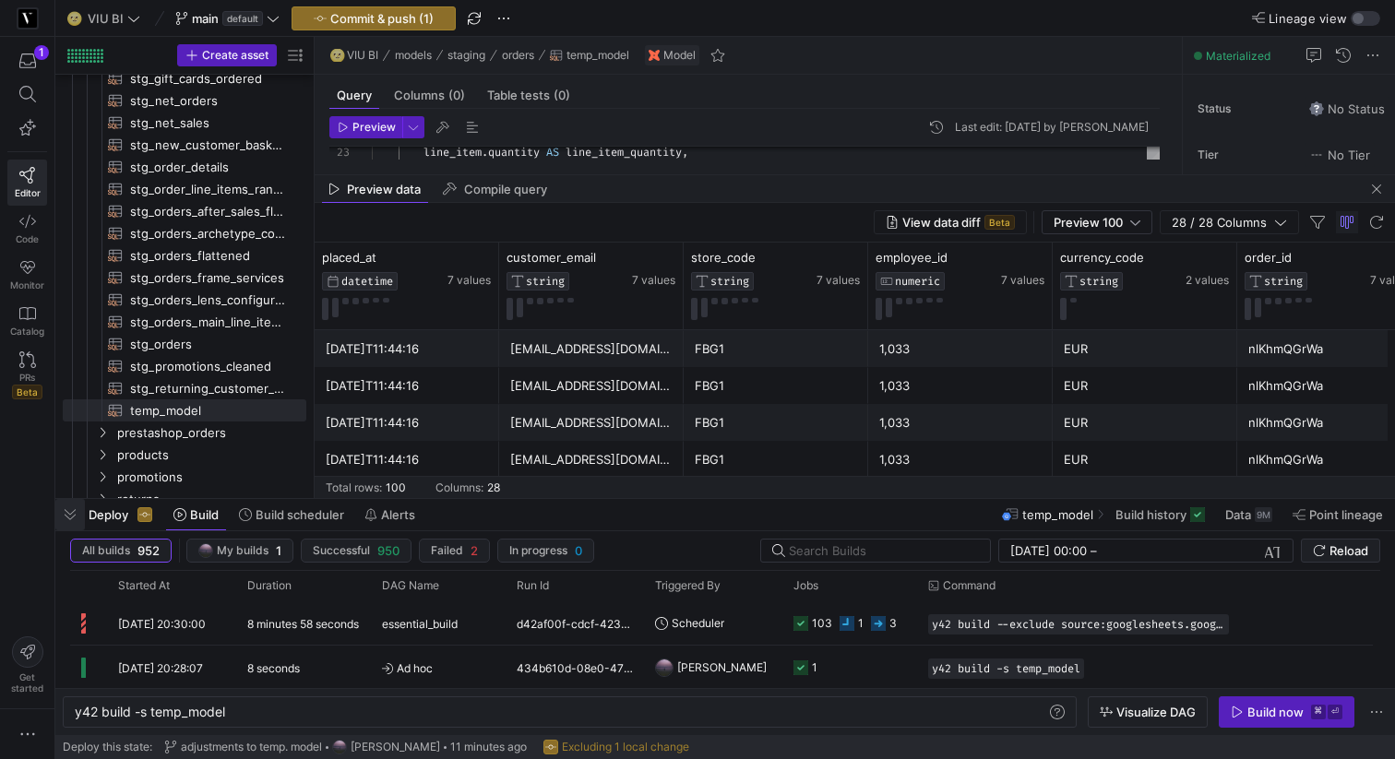
click at [67, 516] on span "button" at bounding box center [70, 514] width 30 height 31
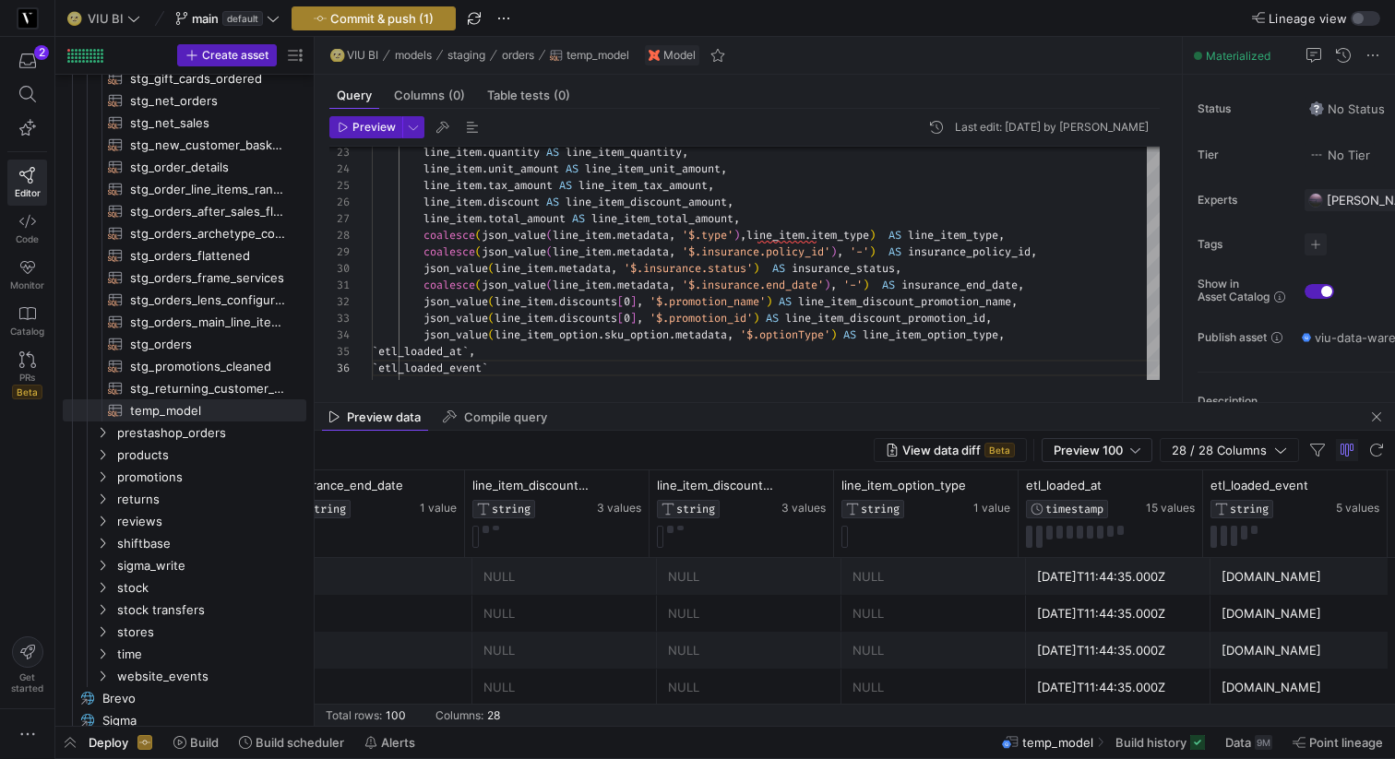
click at [380, 19] on span "Commit & push (1)" at bounding box center [381, 18] width 103 height 15
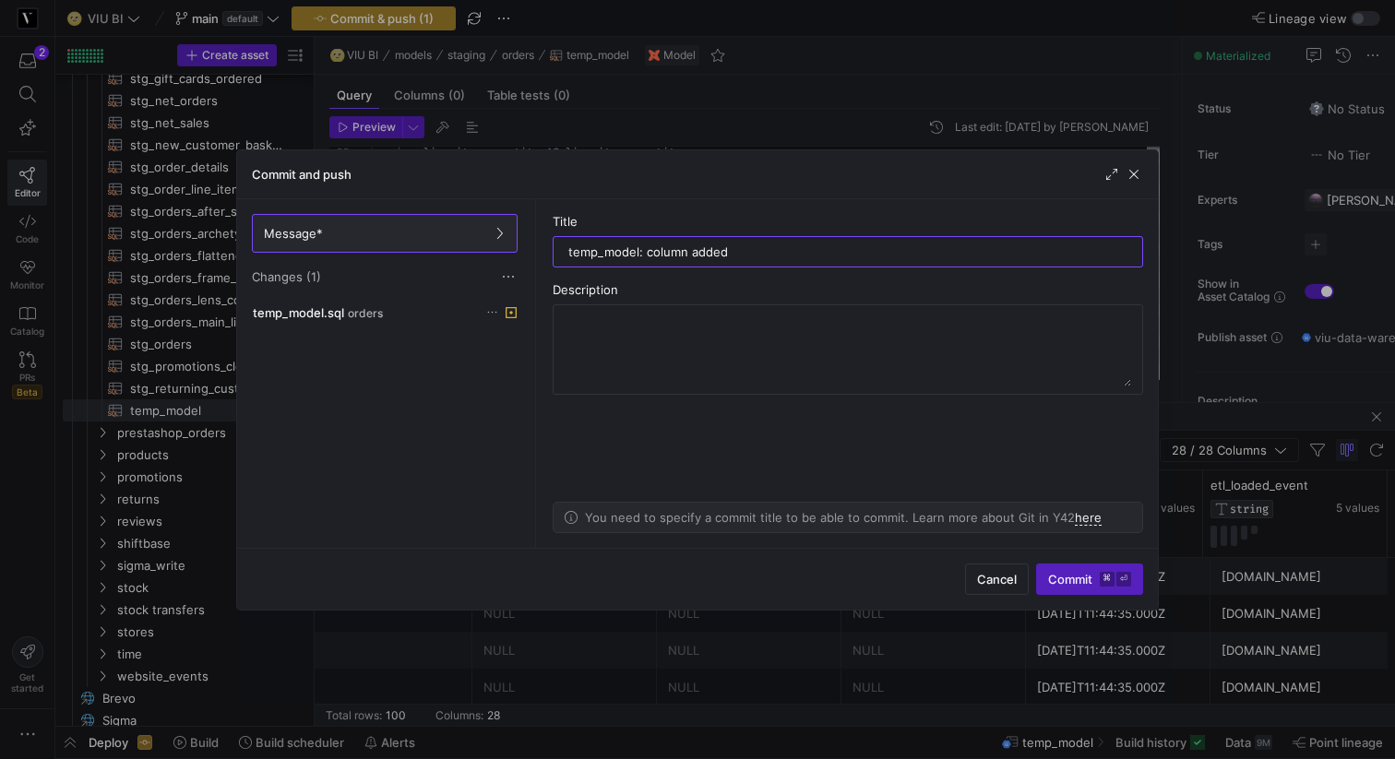
type input "temp_model: columns added"
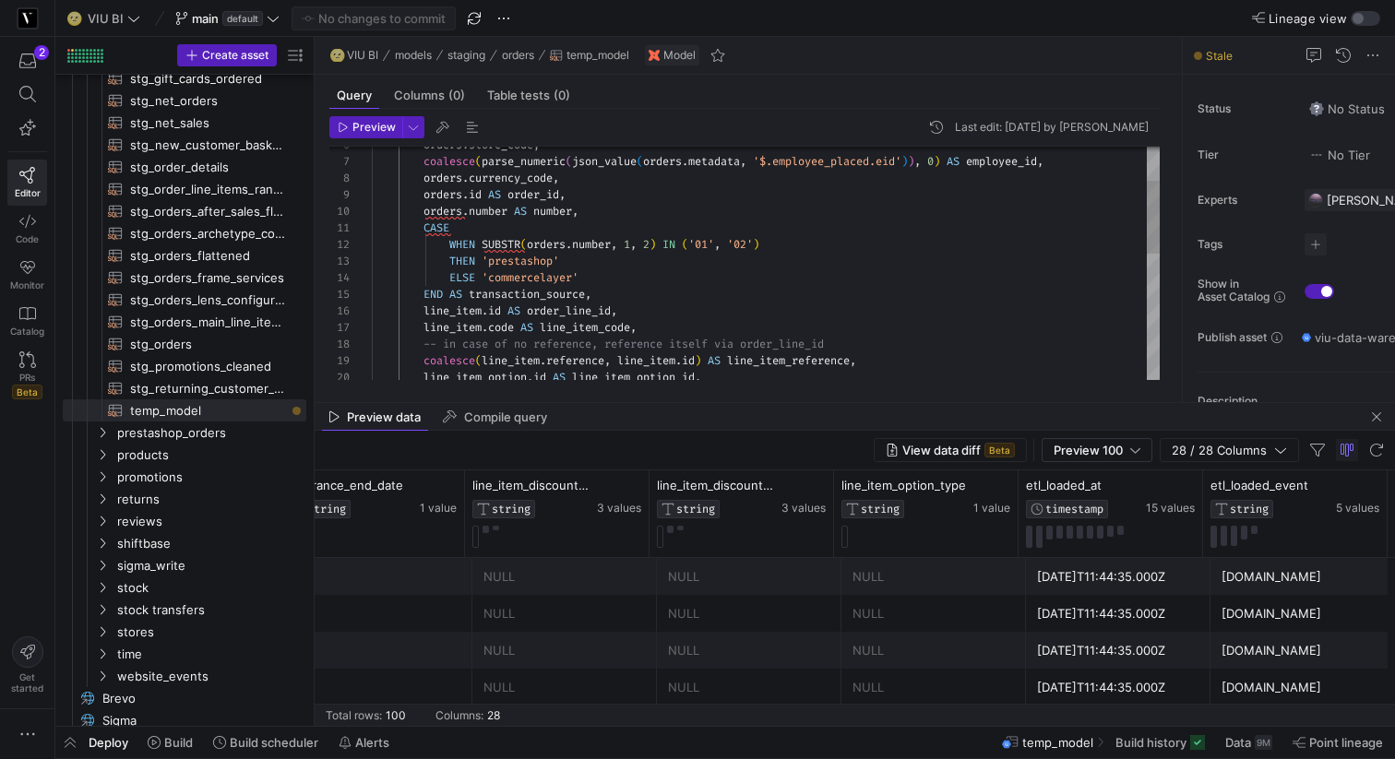
scroll to position [149, 212]
click at [625, 215] on div "ELSE 'commercelayer' THEN 'prestashop' orders . number AS number , CASE WHEN SU…" at bounding box center [766, 412] width 788 height 746
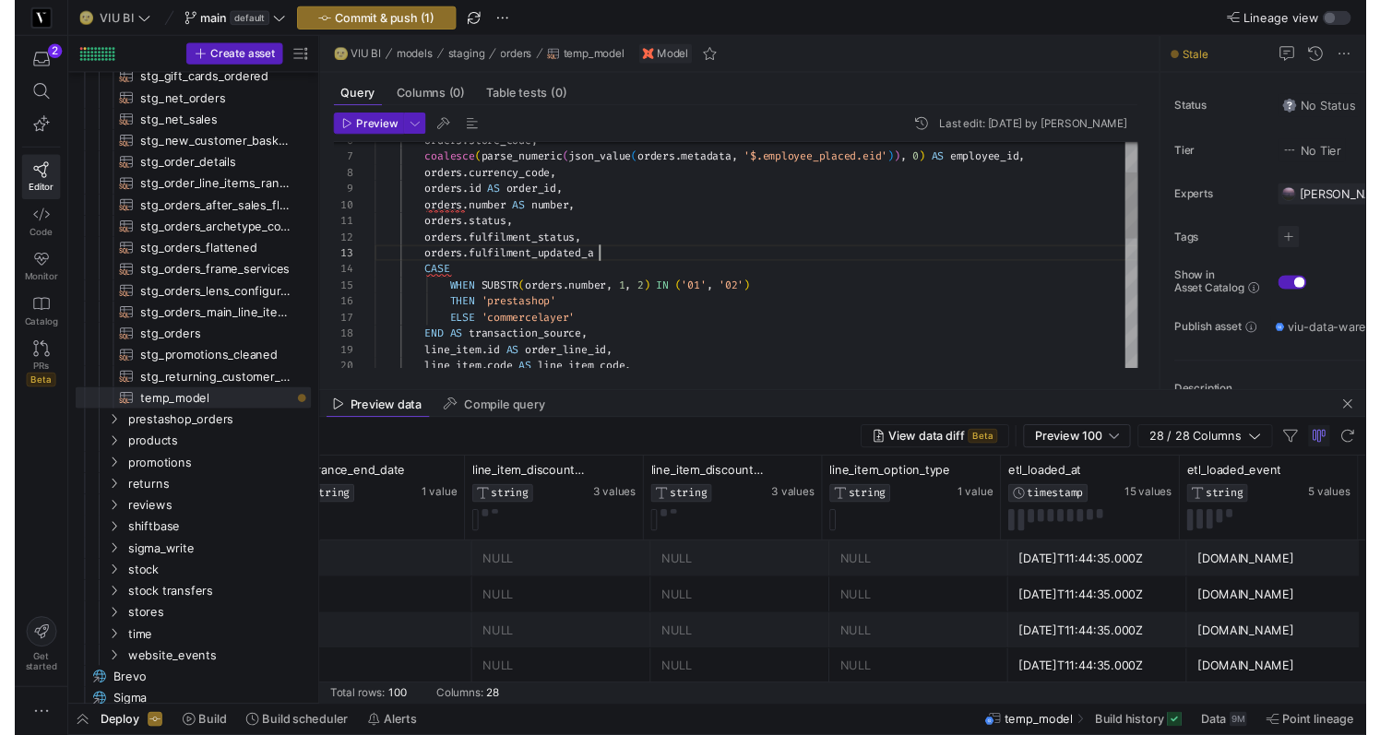
scroll to position [33, 245]
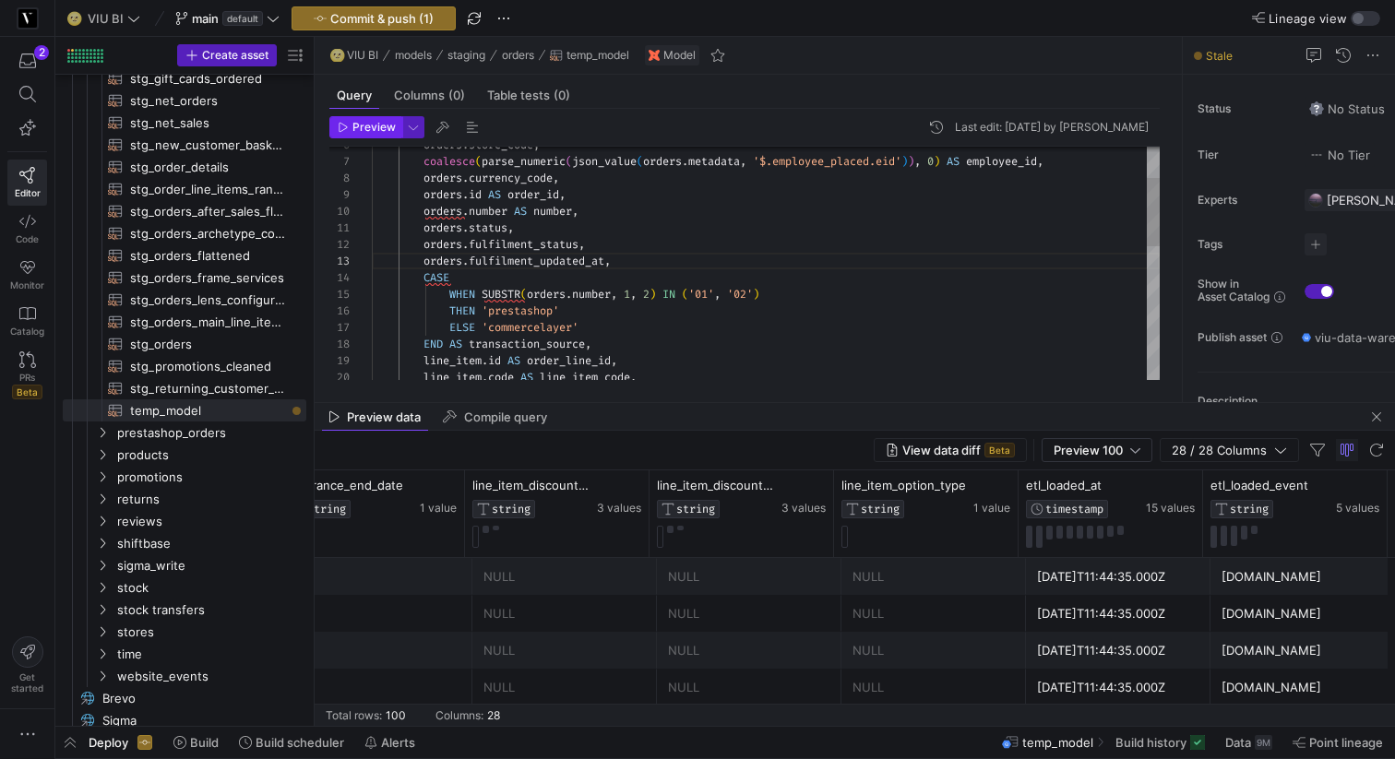
type textarea "orders.status, orders.fulfilment_status, orders.fulfilment_updated_at, CASE WHE…"
click at [359, 129] on span "Preview" at bounding box center [373, 127] width 43 height 13
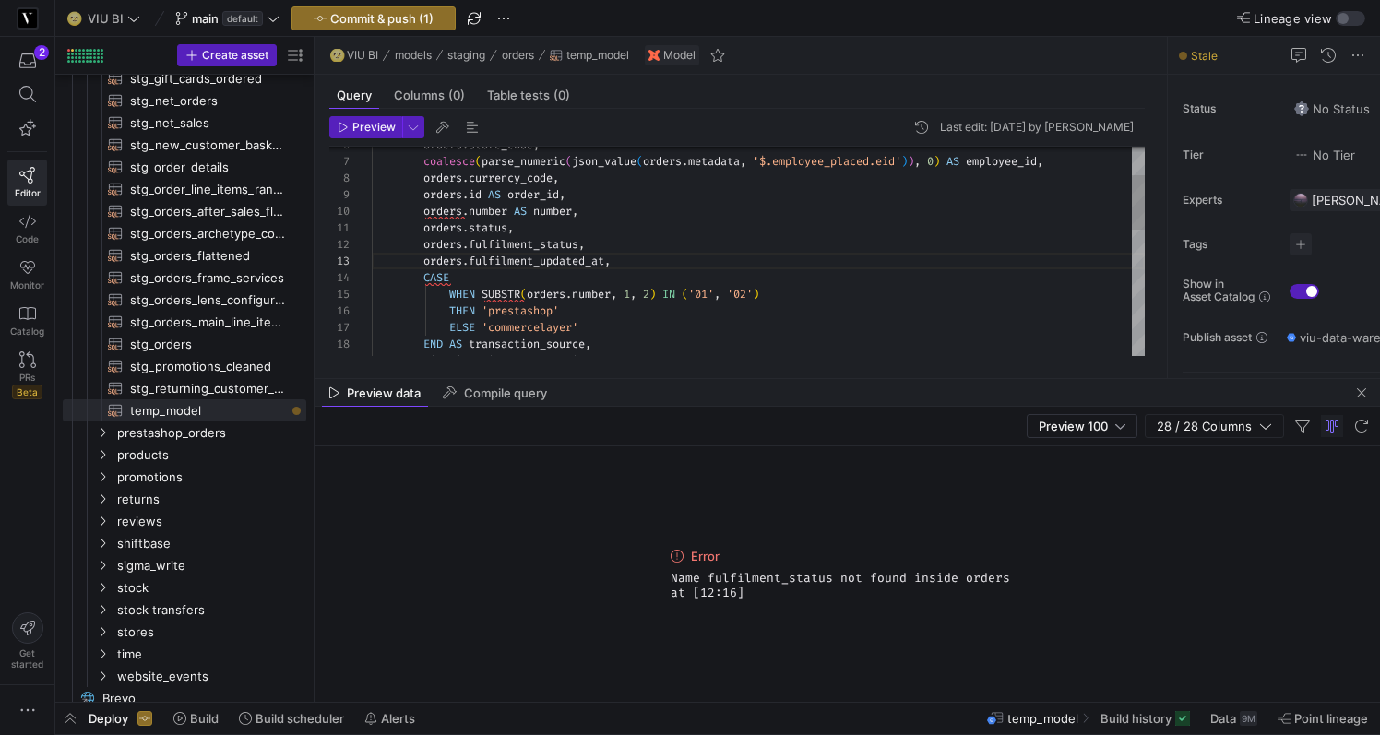
click at [508, 257] on div "ELSE 'commercelayer' THEN 'prestashop' orders . number AS number , CASE WHEN SU…" at bounding box center [758, 436] width 773 height 795
click at [510, 240] on div "ELSE 'commercelayer' THEN 'prestashop' orders . number AS number , CASE WHEN SU…" at bounding box center [758, 436] width 773 height 795
click at [510, 257] on div "ELSE 'commercelayer' THEN 'prestashop' orders . number AS number , CASE WHEN SU…" at bounding box center [758, 436] width 773 height 795
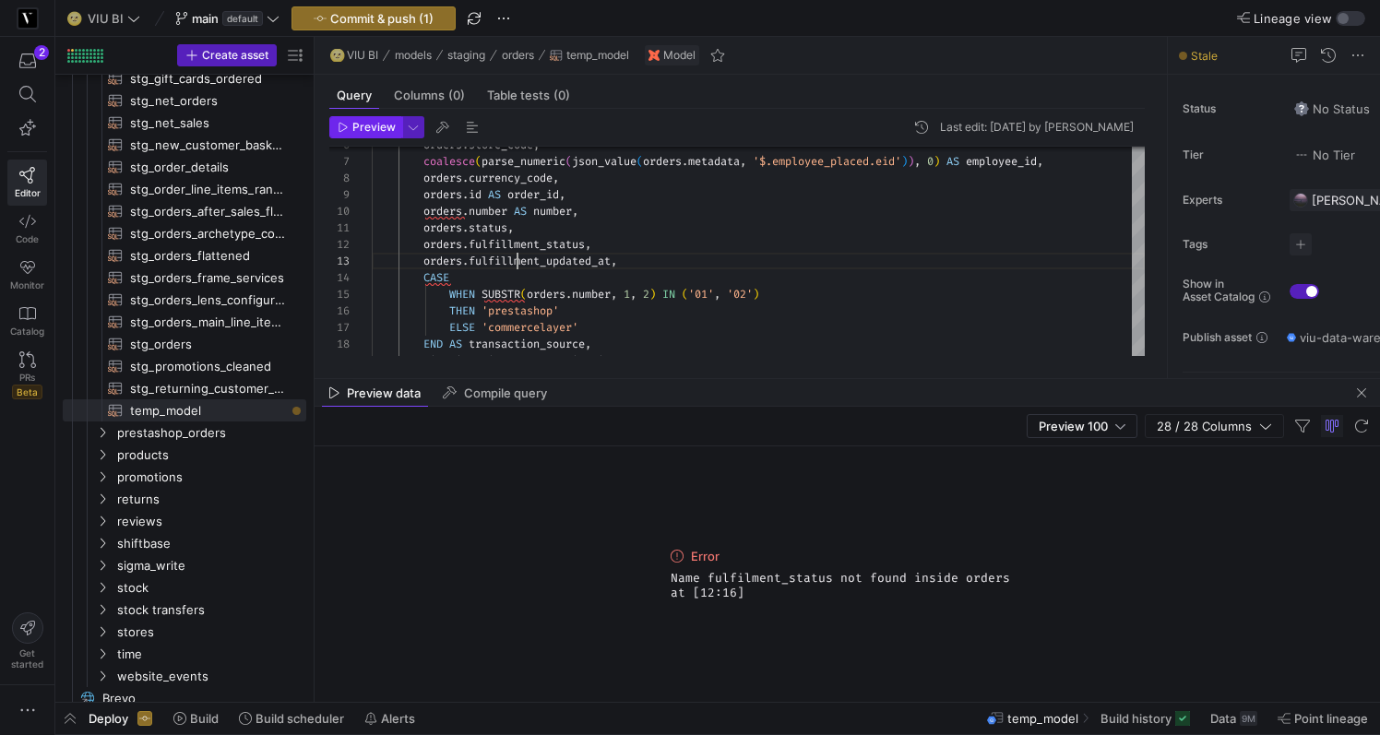
type textarea "orders.status, orders.fulfillment_status, orders.fulfillment_updated_at, CASE W…"
click at [352, 133] on span "Preview" at bounding box center [373, 127] width 43 height 13
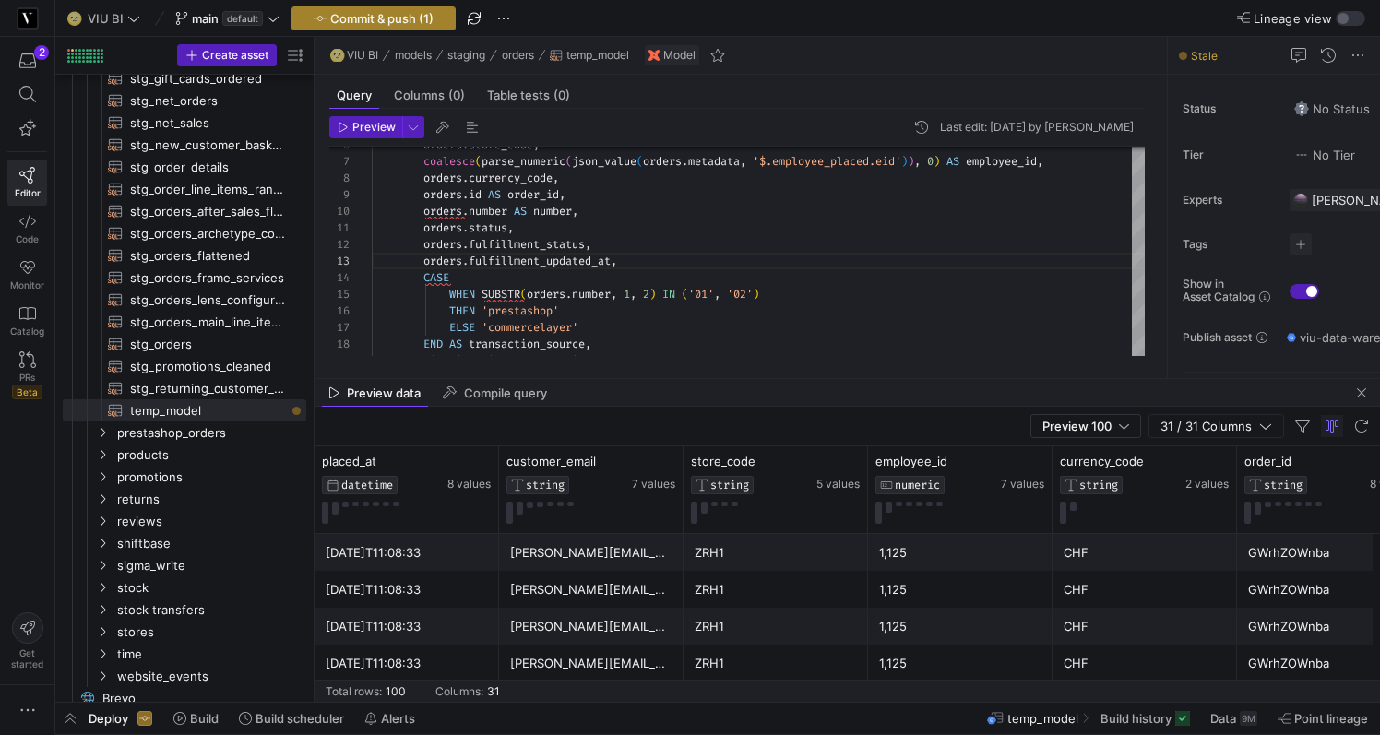
click at [414, 26] on span "button" at bounding box center [373, 18] width 162 height 22
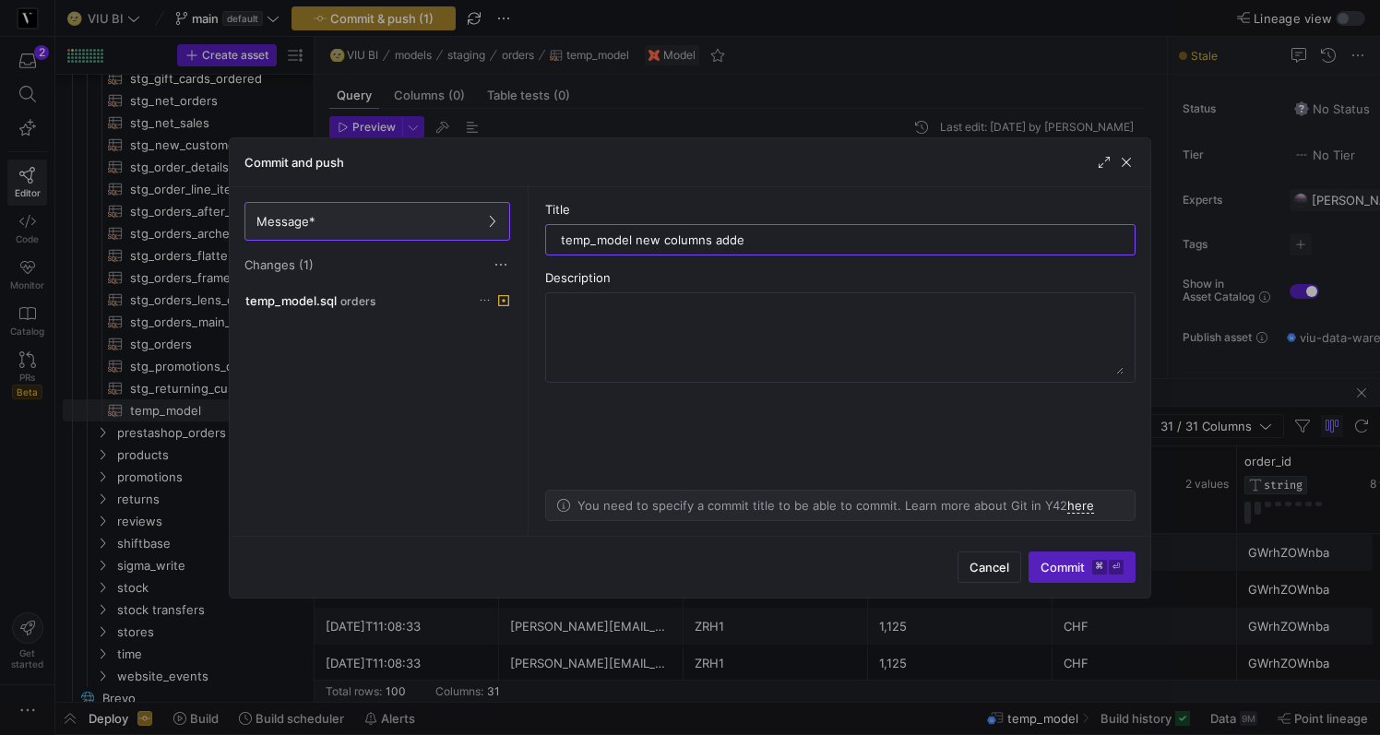
type input "temp_model new columns added"
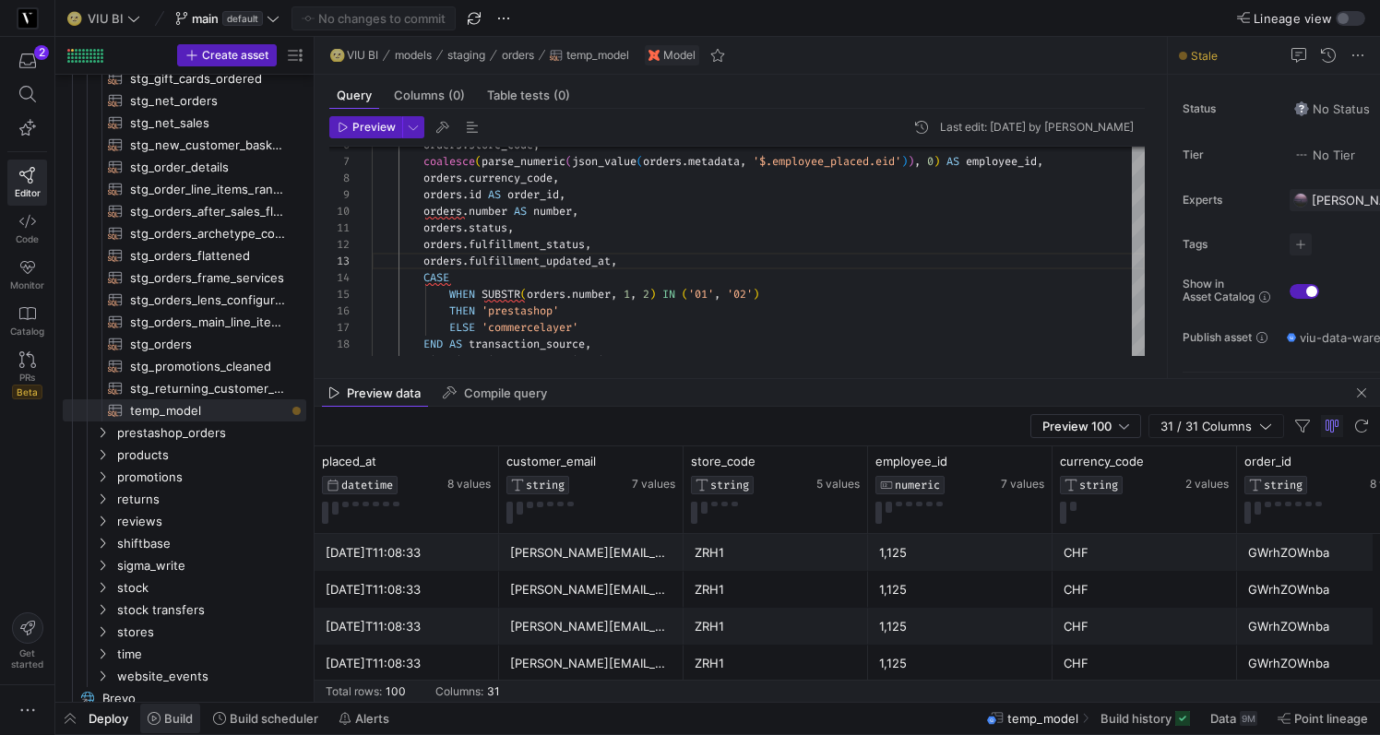
click at [173, 719] on span "Build" at bounding box center [178, 718] width 29 height 15
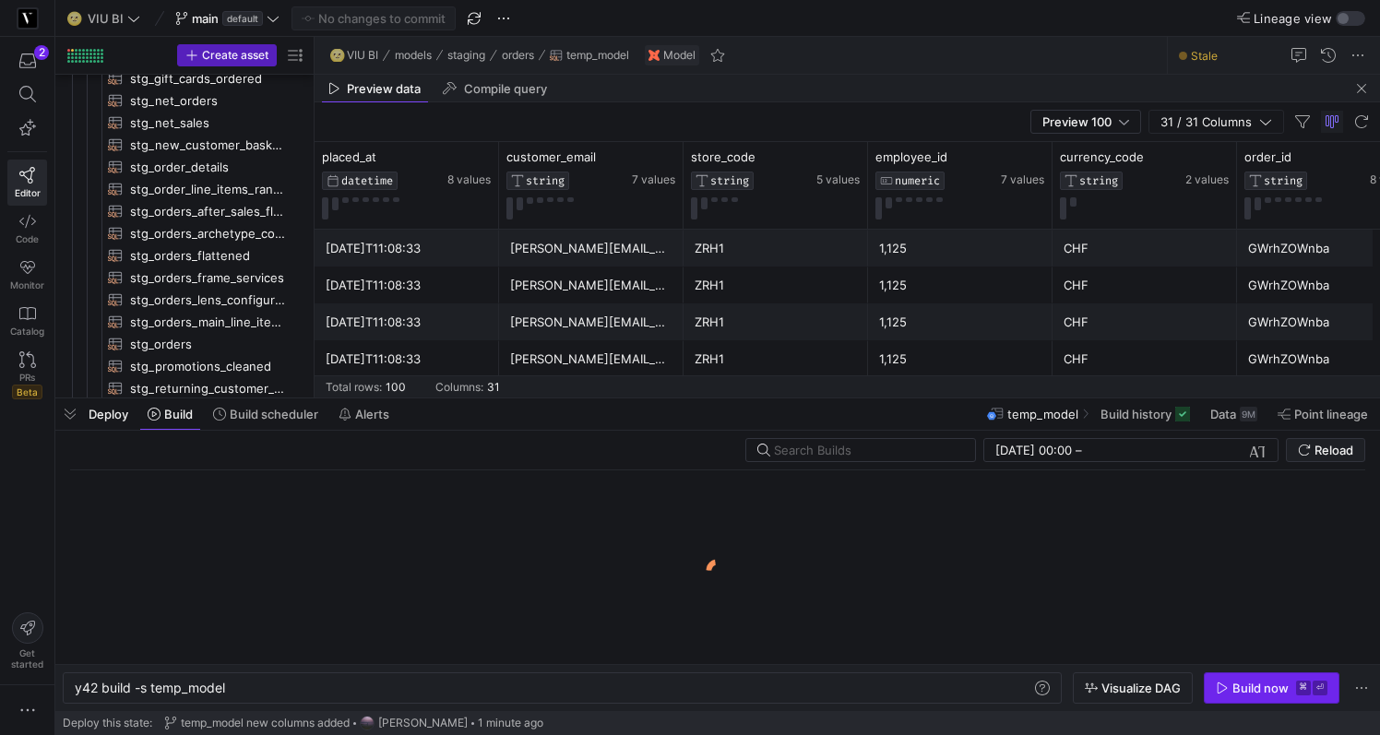
scroll to position [0, 150]
click at [1278, 688] on div "Build now" at bounding box center [1261, 688] width 56 height 15
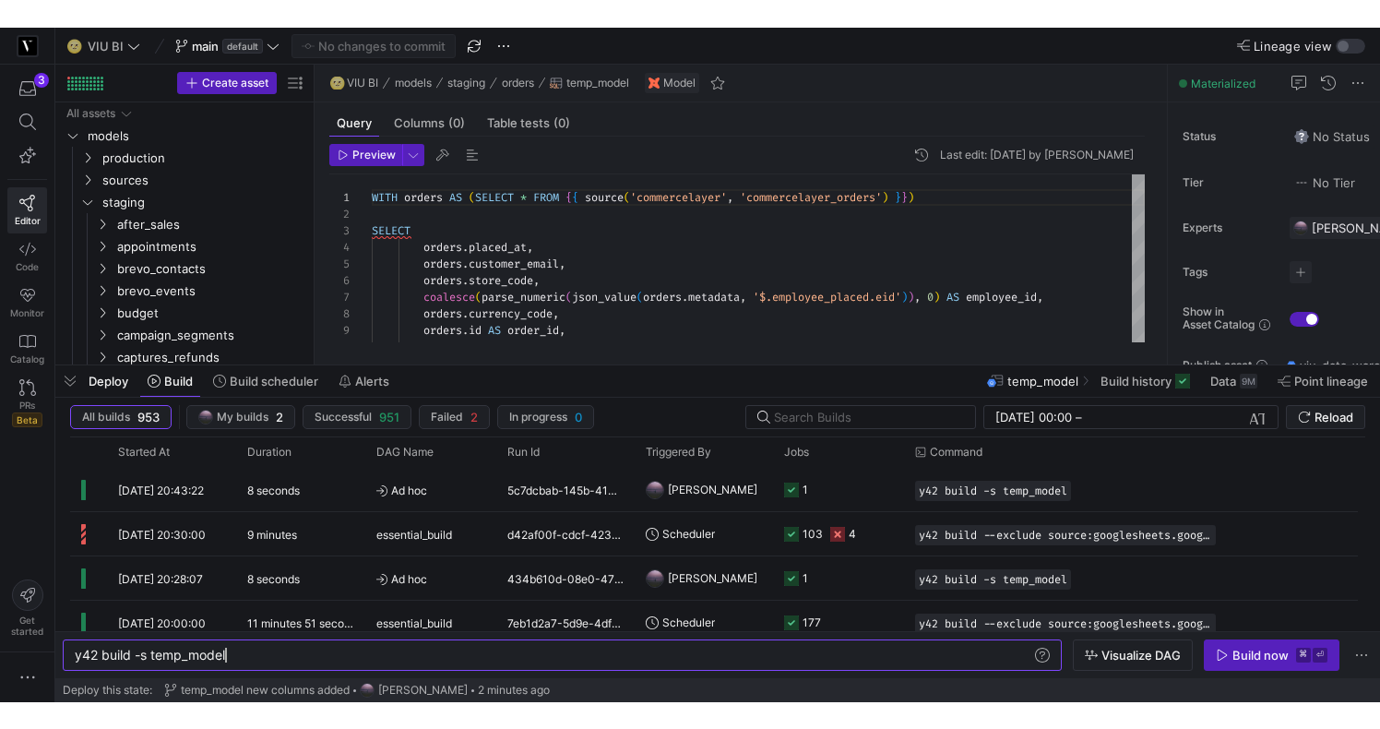
scroll to position [0, 150]
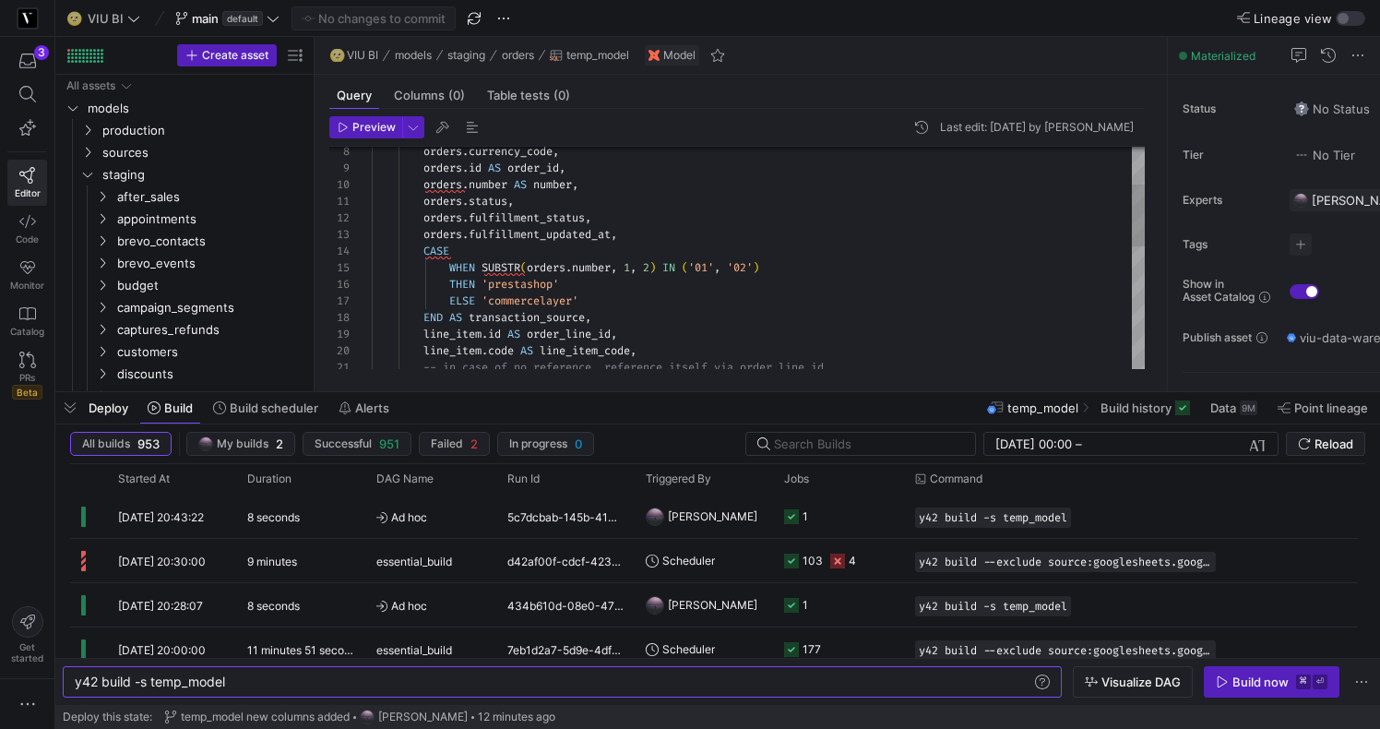
click at [643, 233] on div "orders . currency_code , orders . id AS order_id , orders . number AS number , …" at bounding box center [758, 409] width 773 height 795
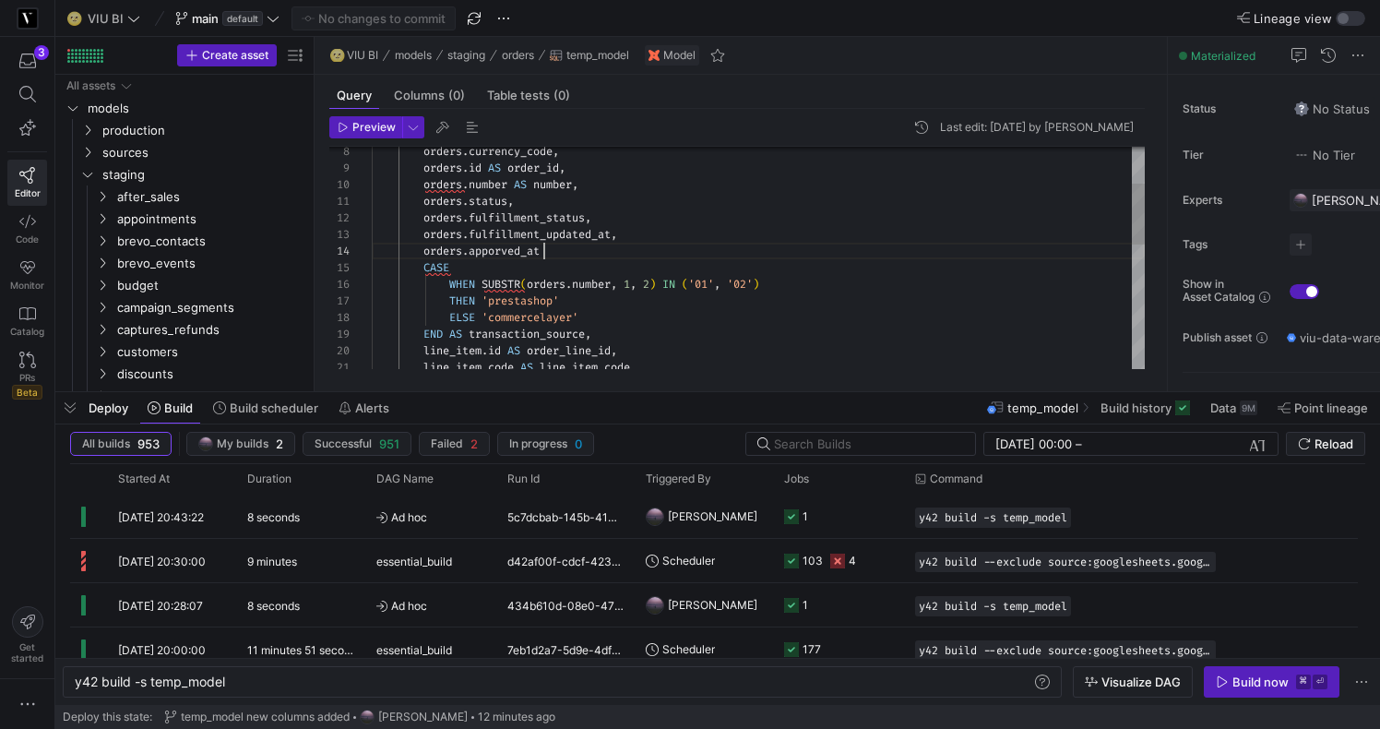
scroll to position [50, 179]
click at [504, 253] on div "orders . currency_code , orders . id AS order_id , orders . number AS number , …" at bounding box center [758, 418] width 773 height 812
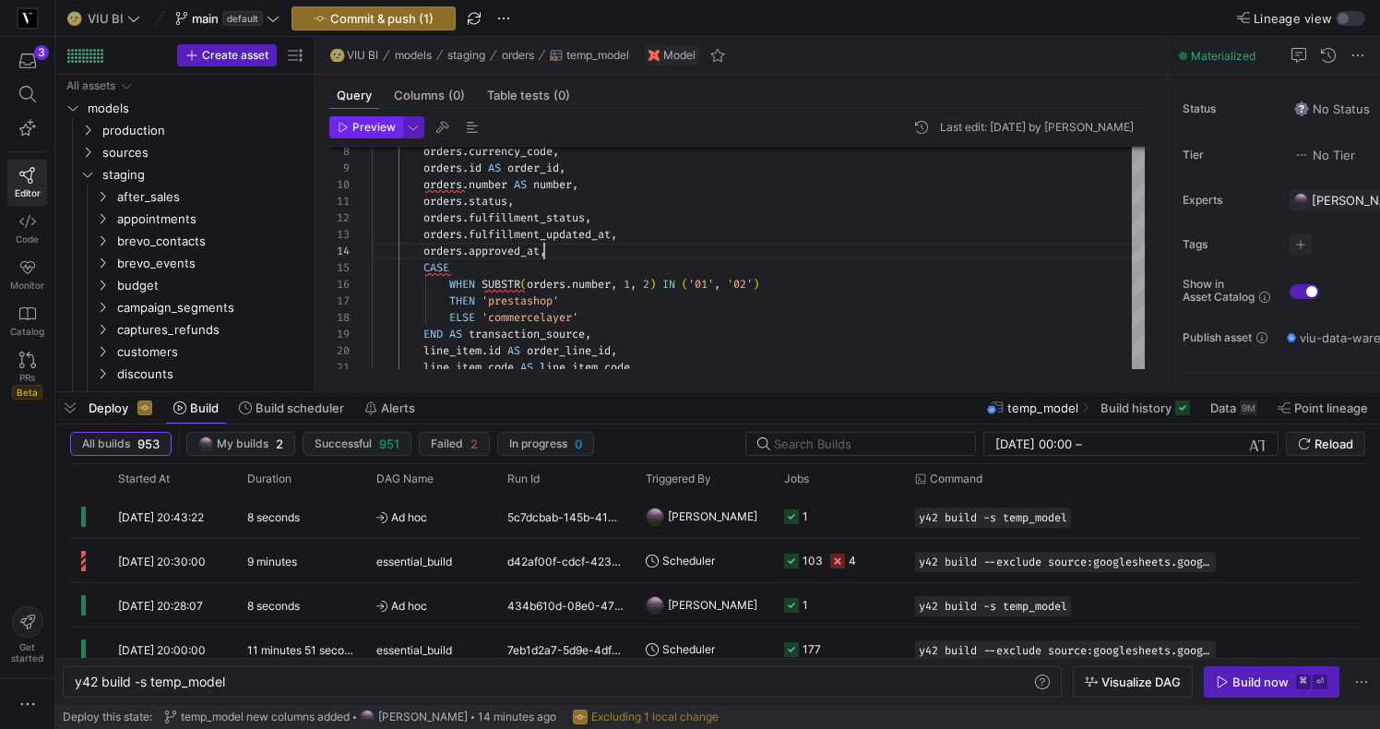
type textarea "orders.status, orders.fulfillment_status, orders.fulfillment_updated_at, orders…"
click at [355, 130] on span "Preview" at bounding box center [373, 127] width 43 height 13
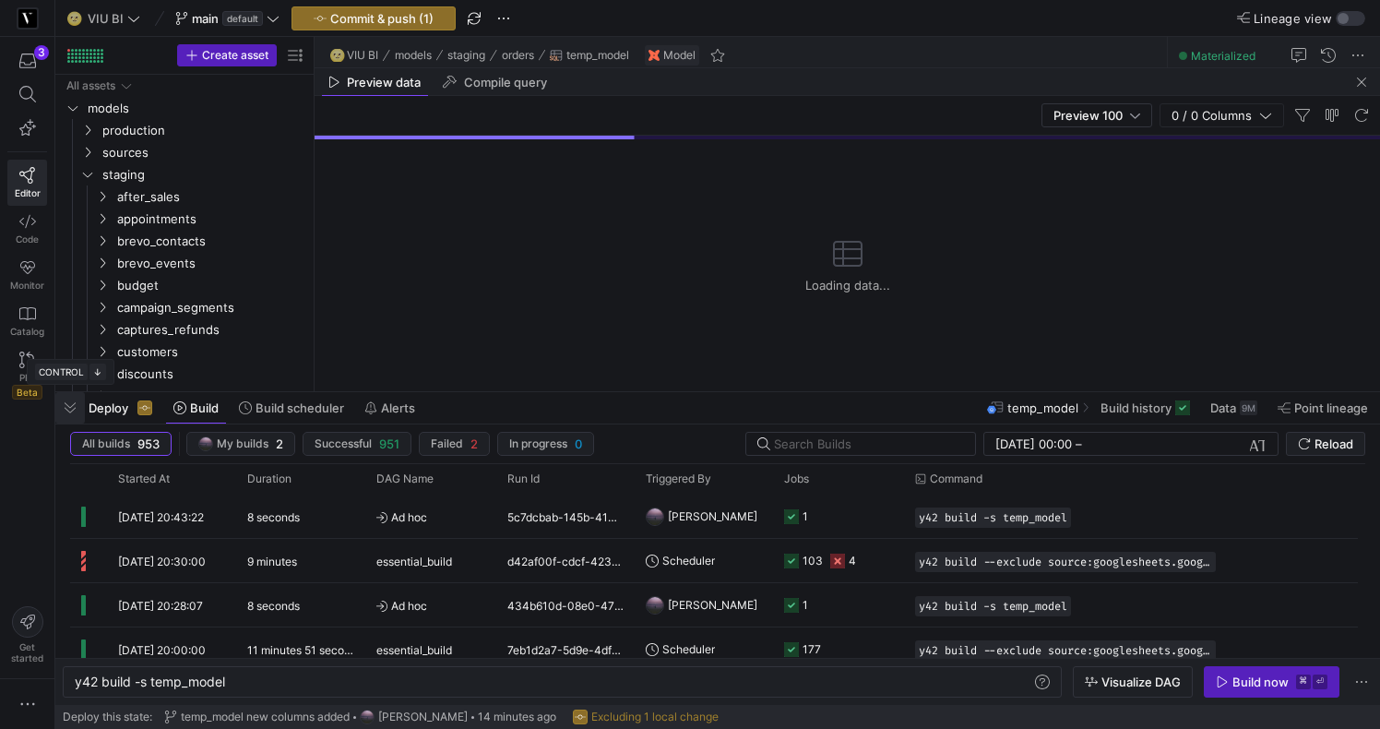
click at [78, 412] on span "button" at bounding box center [70, 407] width 30 height 31
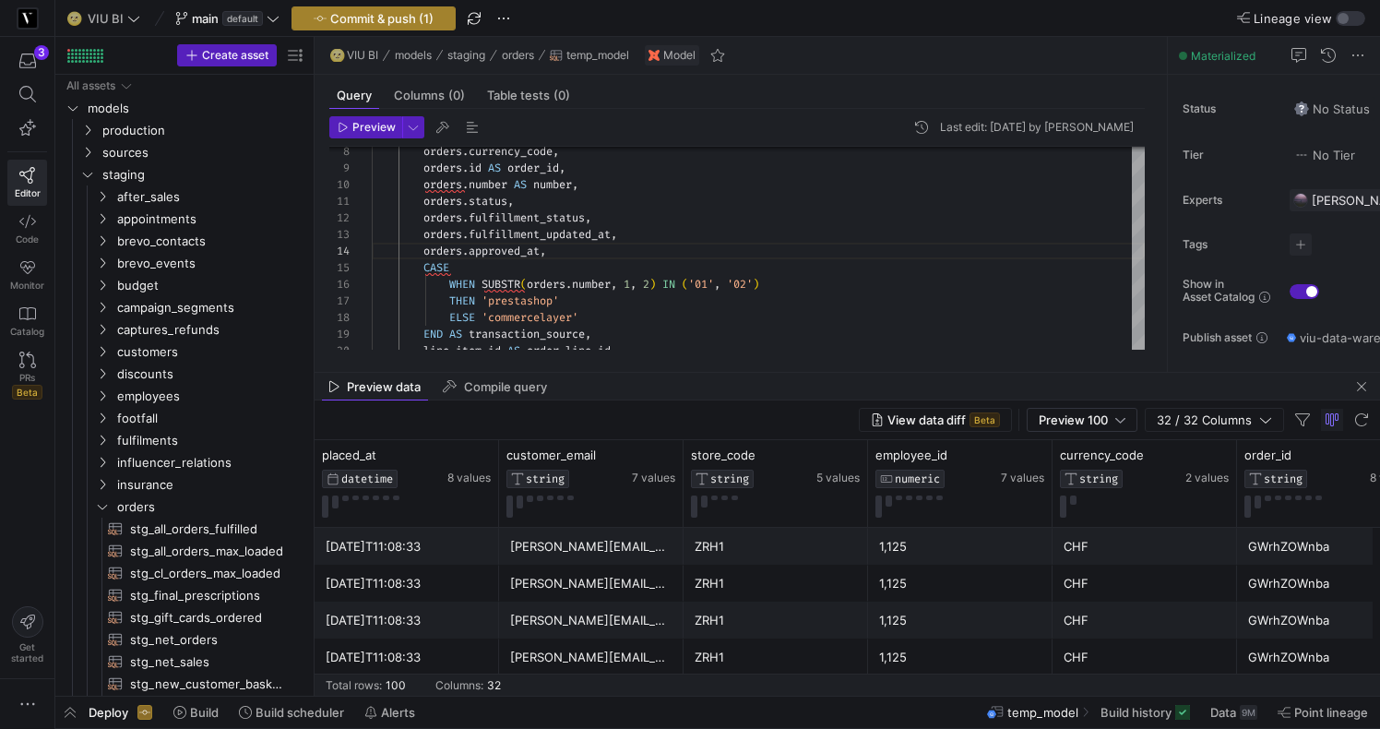
click at [399, 11] on span "Commit & push (1)" at bounding box center [381, 18] width 103 height 15
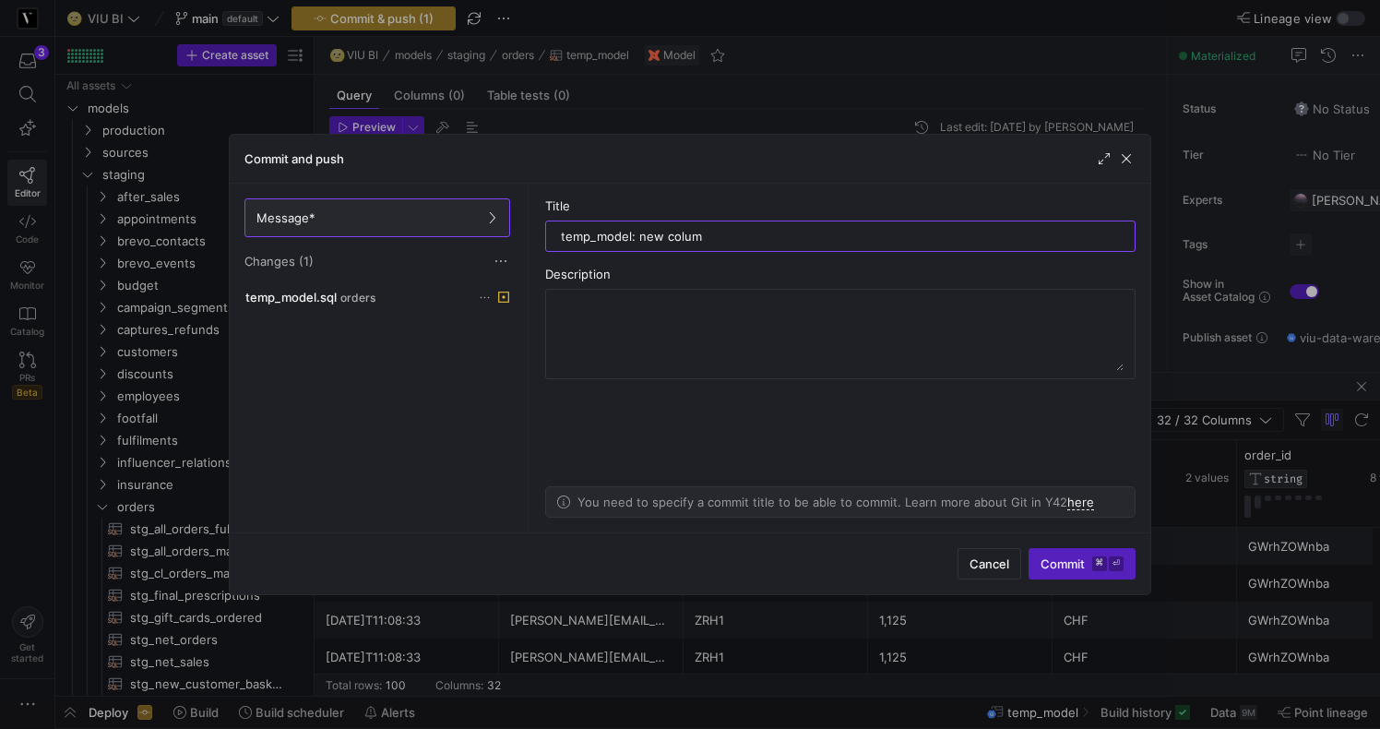
type input "temp_model: new column"
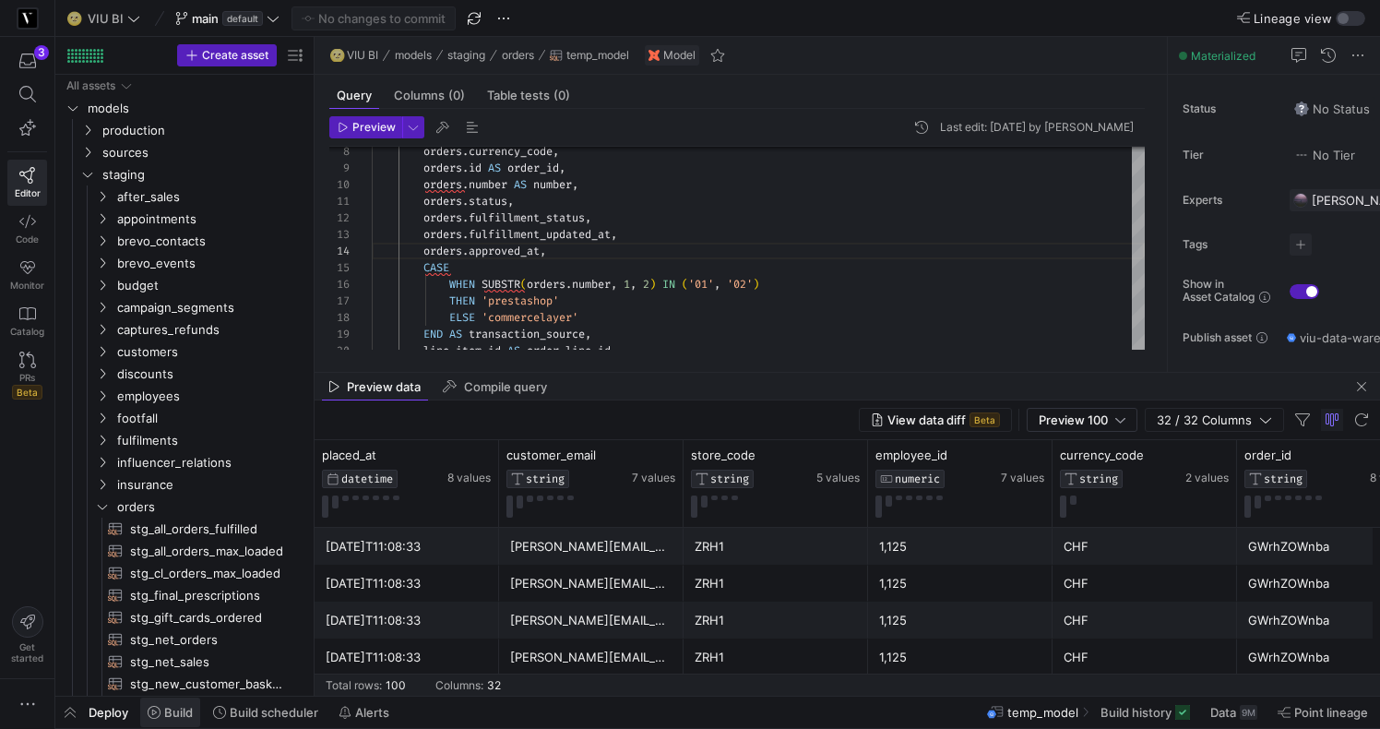
click at [167, 712] on span "Build" at bounding box center [178, 712] width 29 height 15
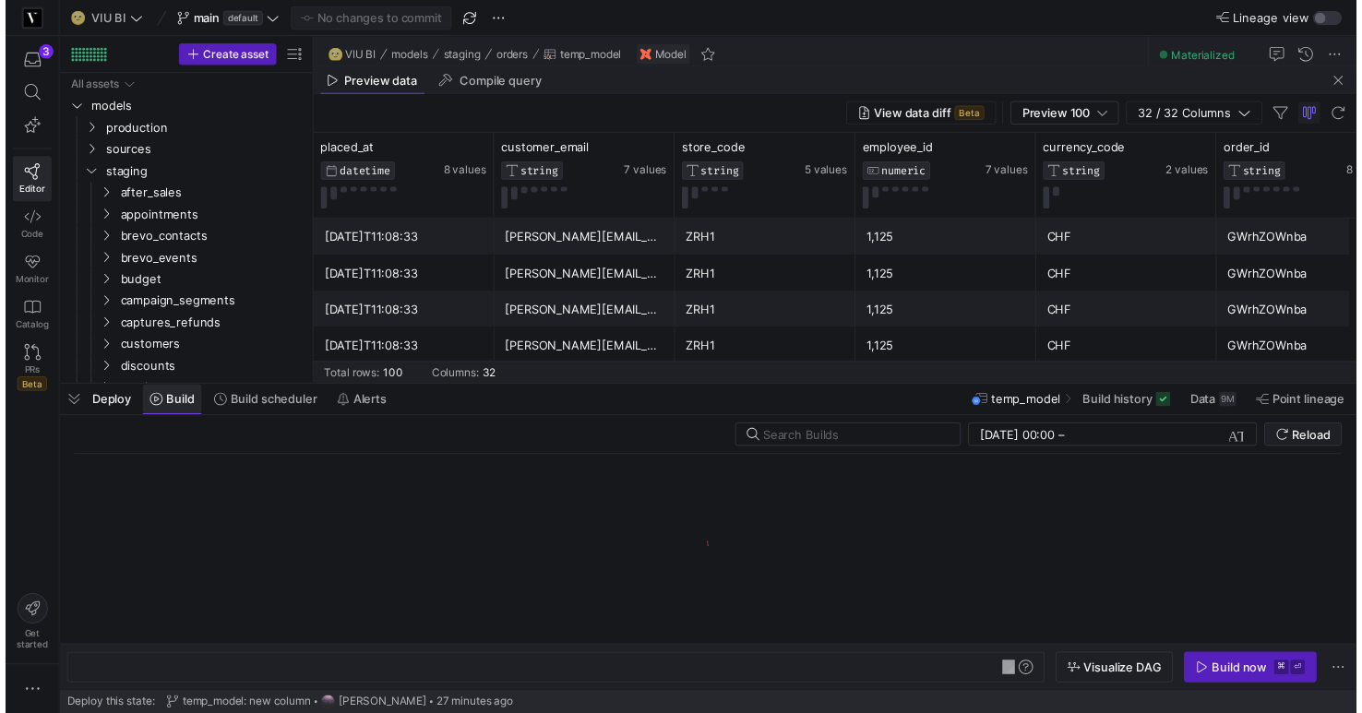
scroll to position [0, 150]
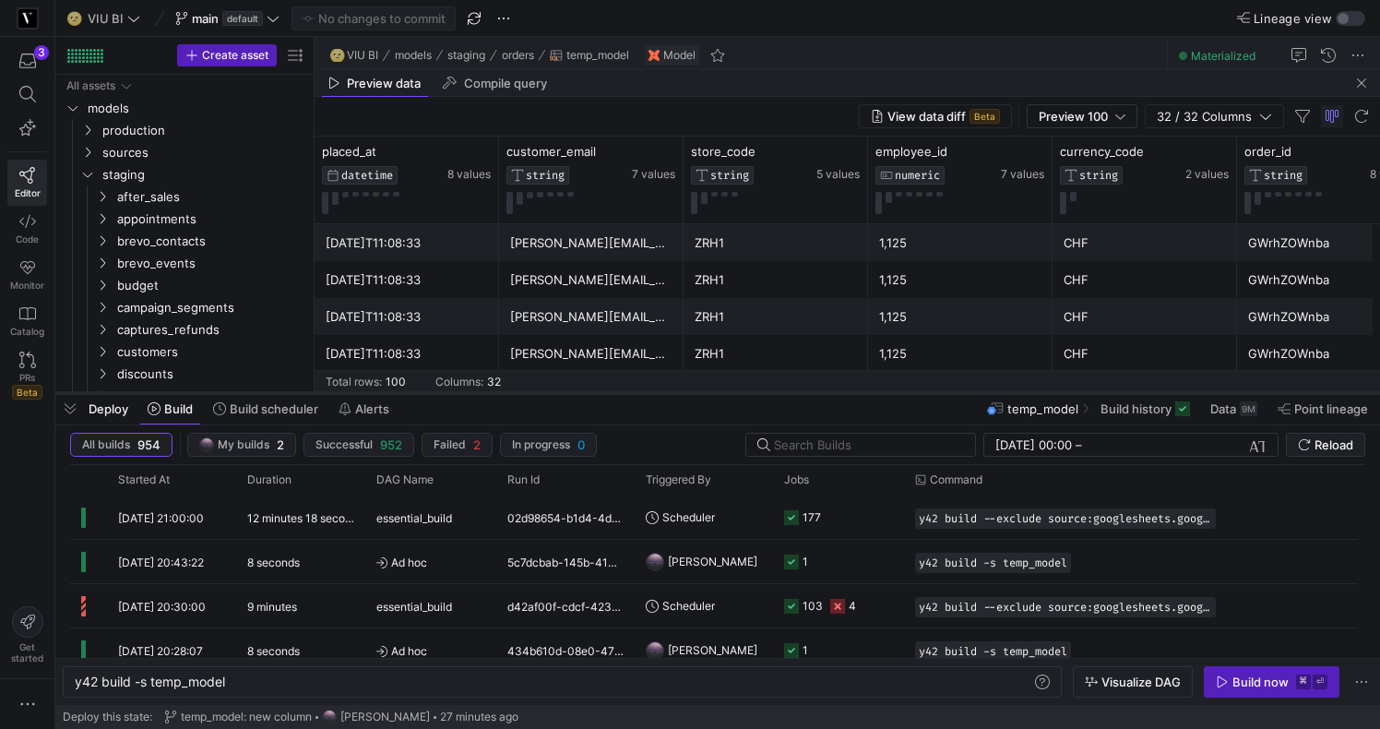
drag, startPoint x: 525, startPoint y: 392, endPoint x: 513, endPoint y: 392, distance: 12.0
click at [513, 392] on div at bounding box center [717, 392] width 1325 height 7
click at [1269, 687] on div "Build now" at bounding box center [1261, 681] width 56 height 15
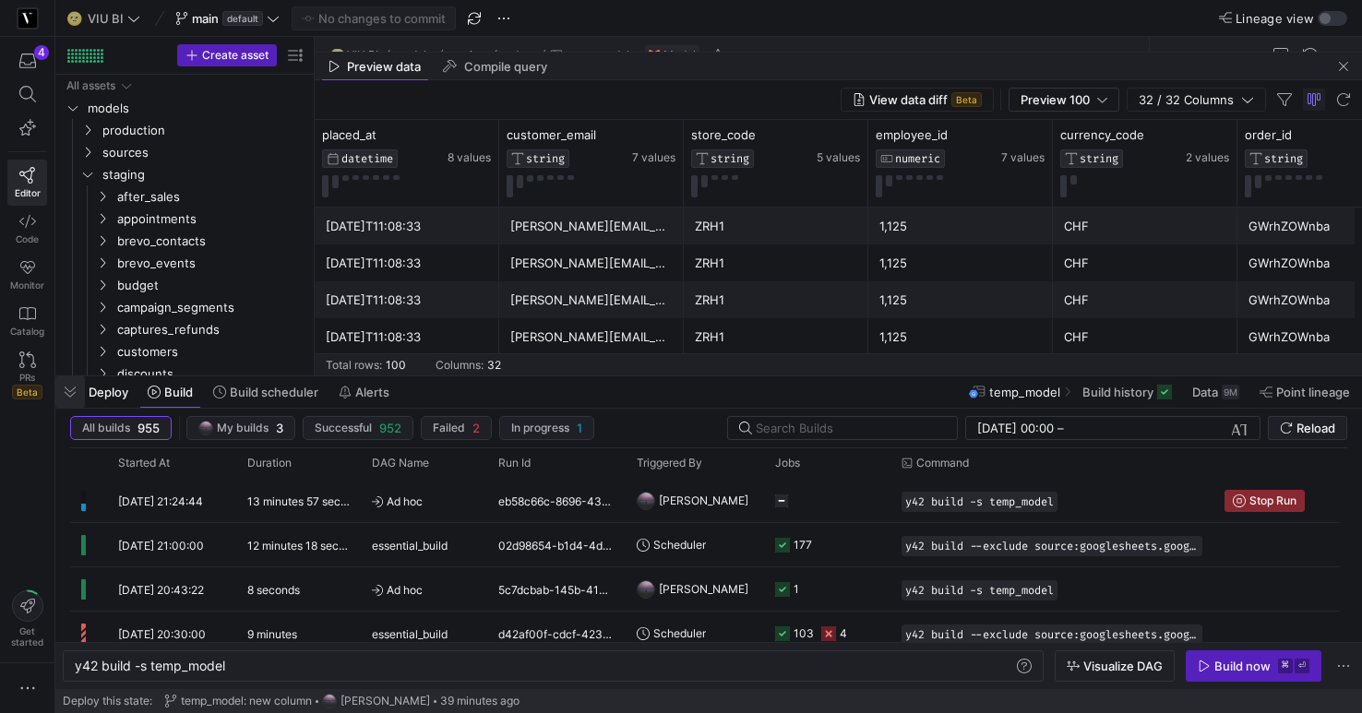
click at [72, 393] on span "button" at bounding box center [70, 391] width 30 height 31
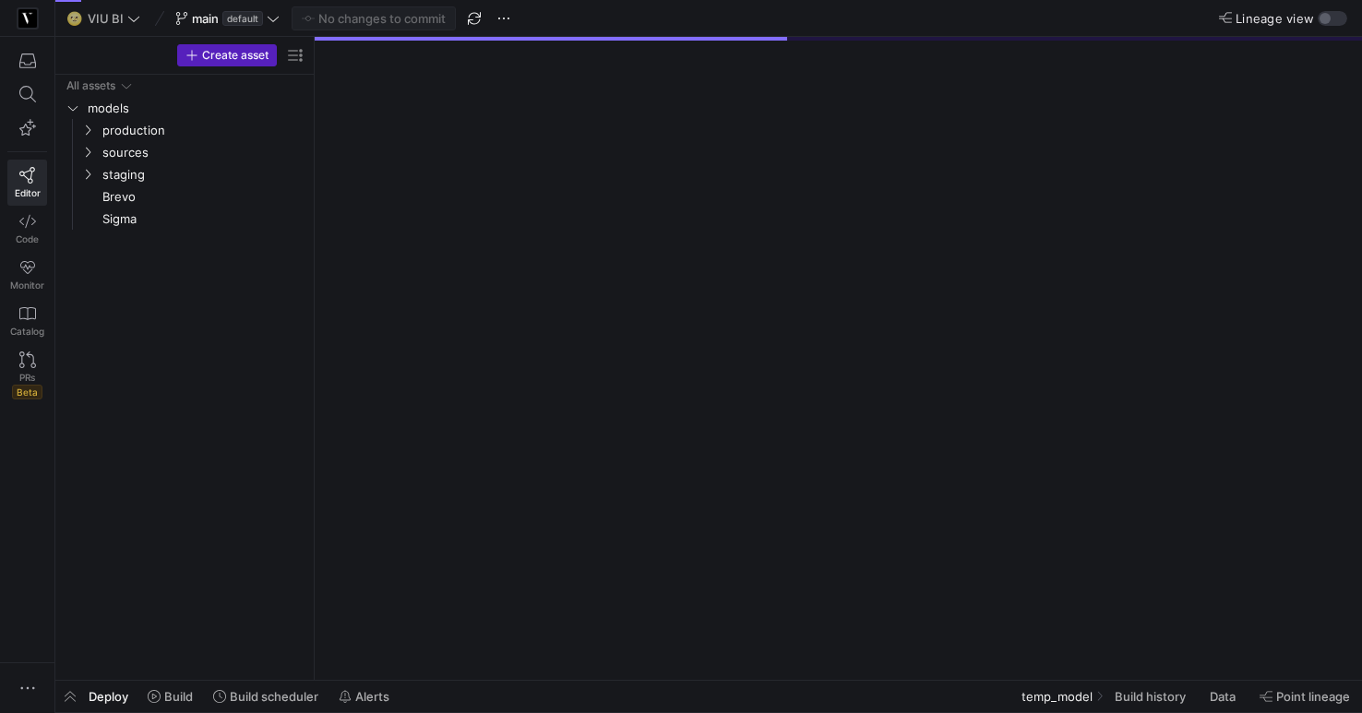
scroll to position [280, 0]
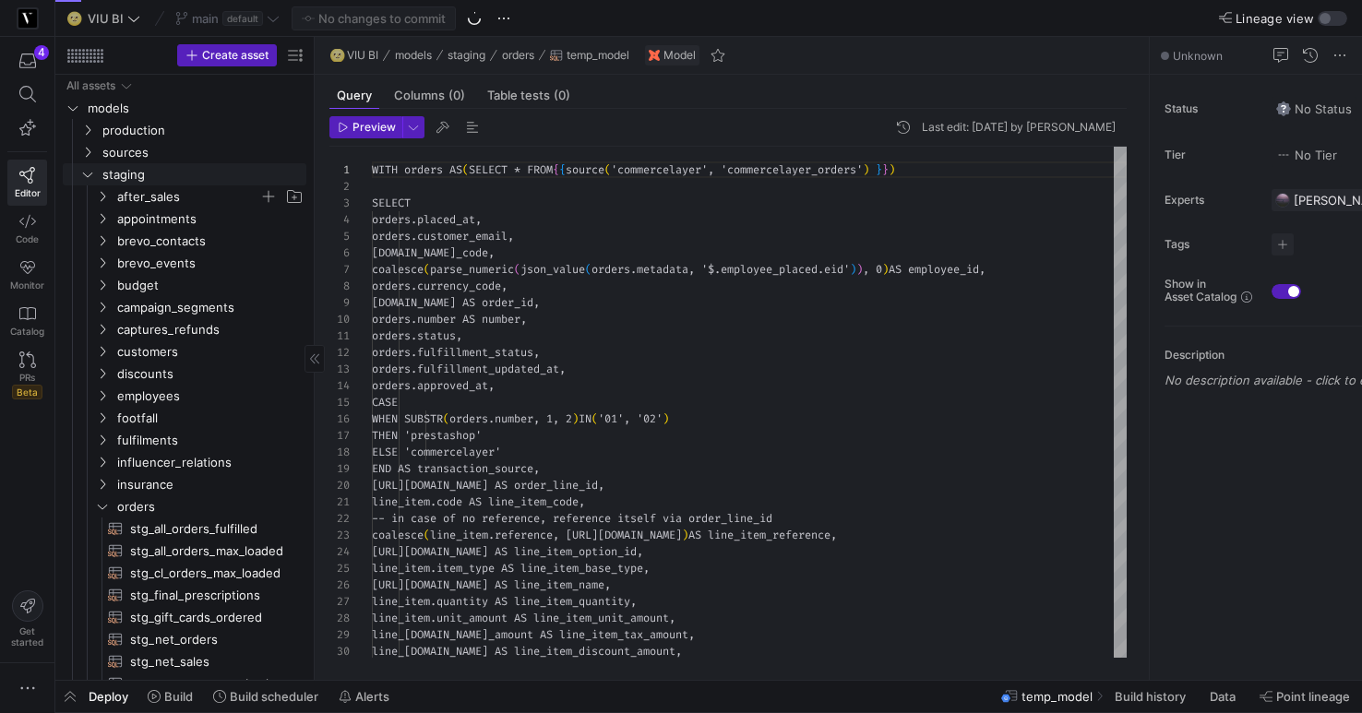
scroll to position [166, 0]
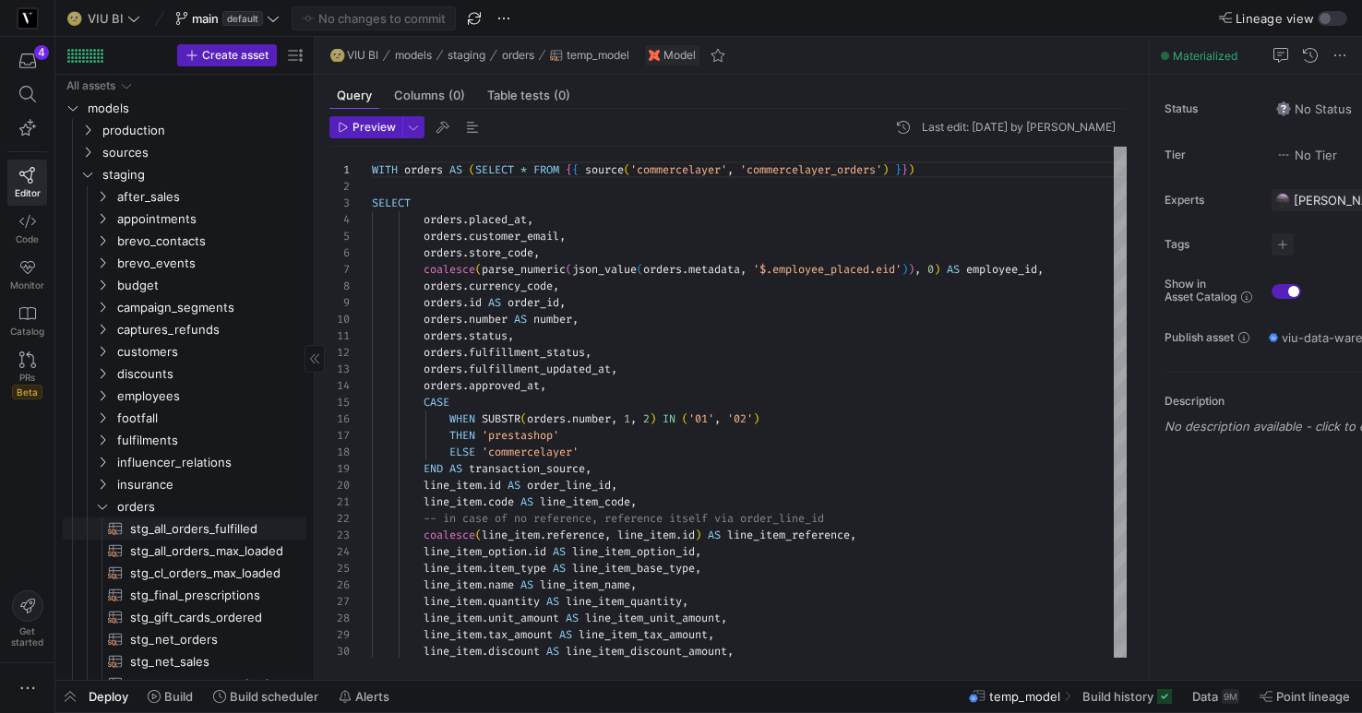
click at [185, 530] on span "stg_all_orders_fulfilled​​​​​​​​​​" at bounding box center [207, 529] width 155 height 21
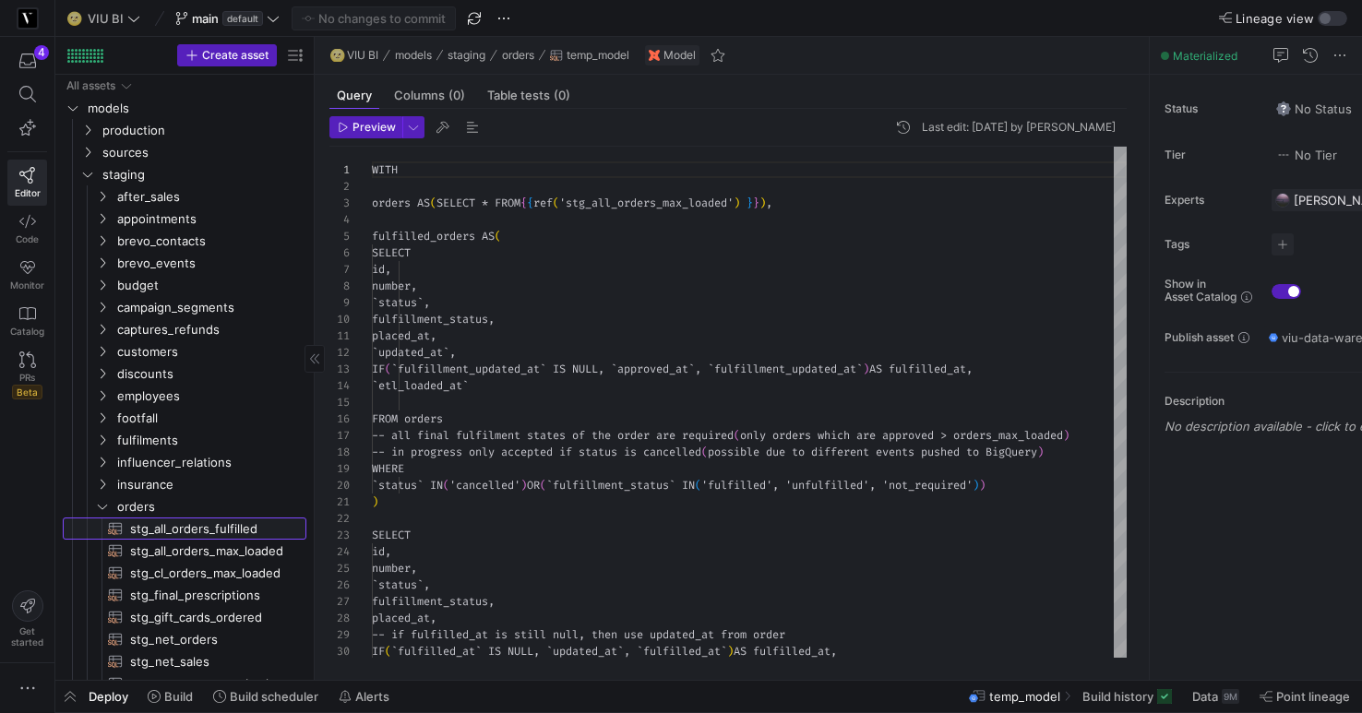
type textarea "WITH orders AS (SELECT * FROM {{ ref('stg_all_orders_max_loaded') }}), fulfille…"
